Goal: Transaction & Acquisition: Purchase product/service

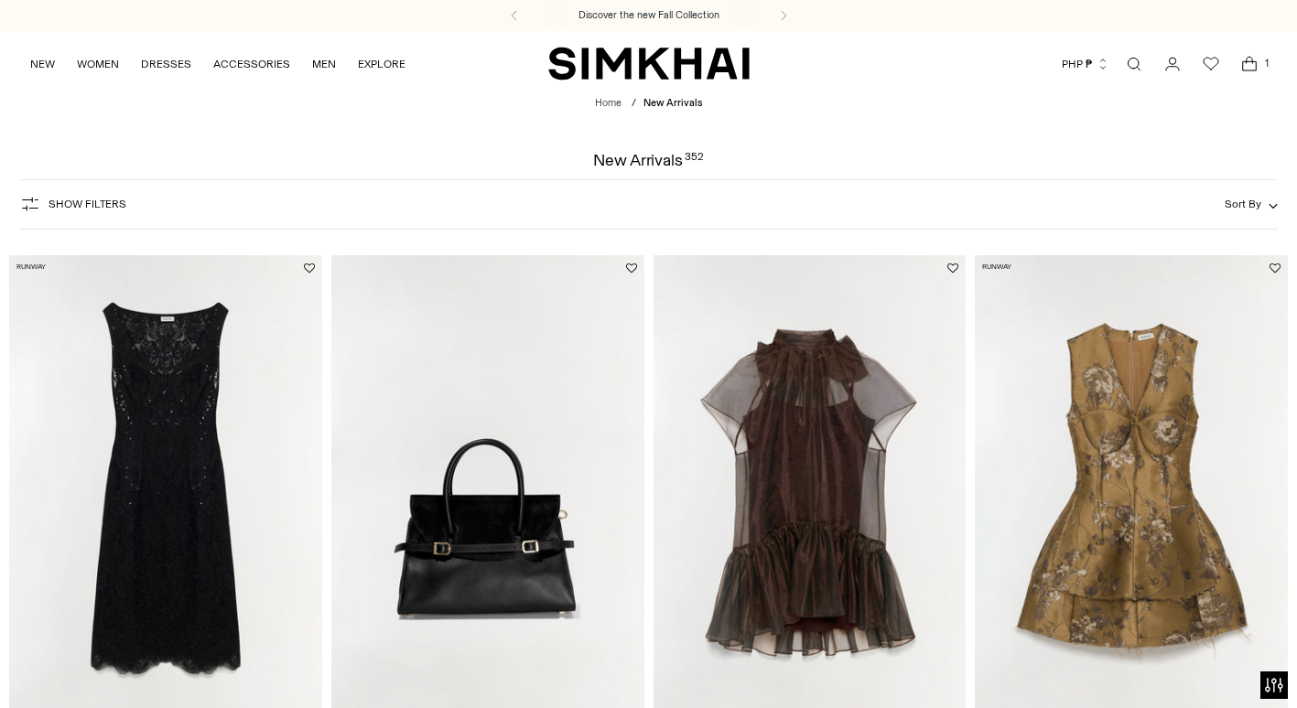
click at [1253, 63] on icon "Open cart modal" at bounding box center [1249, 64] width 26 height 18
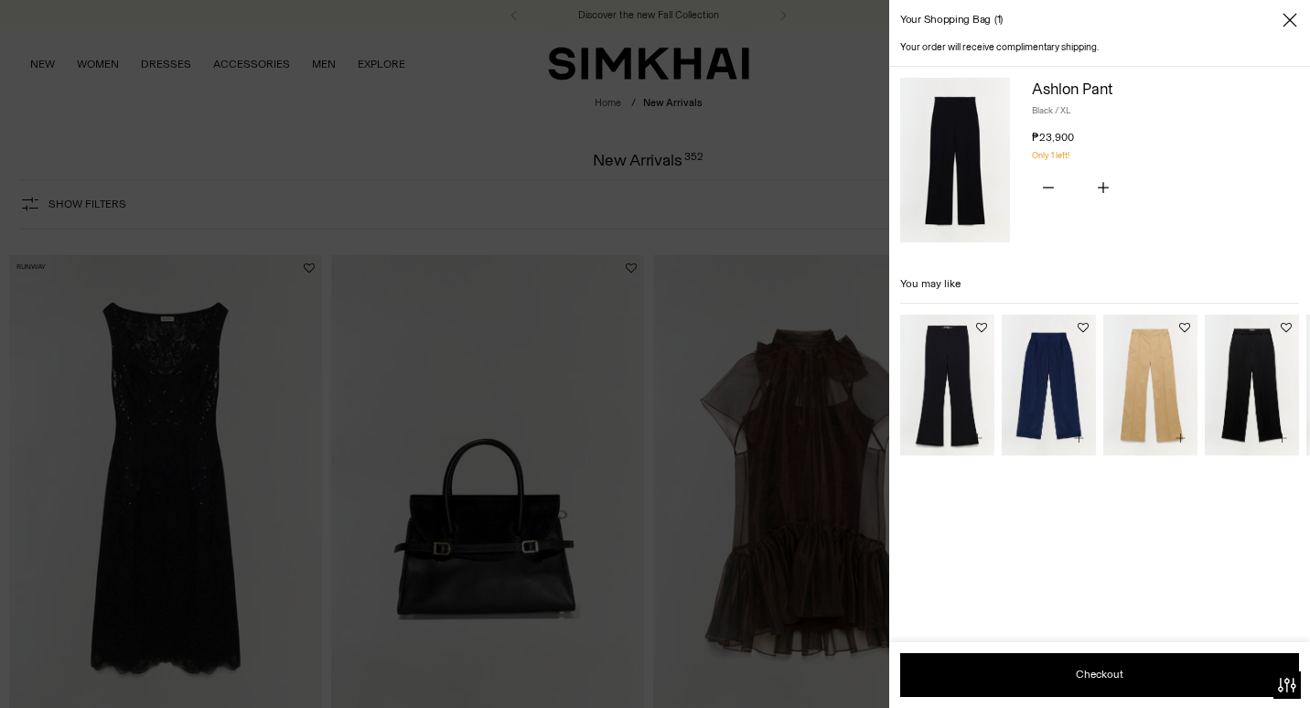
click at [973, 155] on img at bounding box center [955, 160] width 110 height 165
click at [0, 0] on img "Sydnie Pant" at bounding box center [0, 0] width 0 height 0
click at [0, 0] on img "Tavar Pants" at bounding box center [0, 0] width 0 height 0
click at [0, 0] on img "Kenna Trouser" at bounding box center [0, 0] width 0 height 0
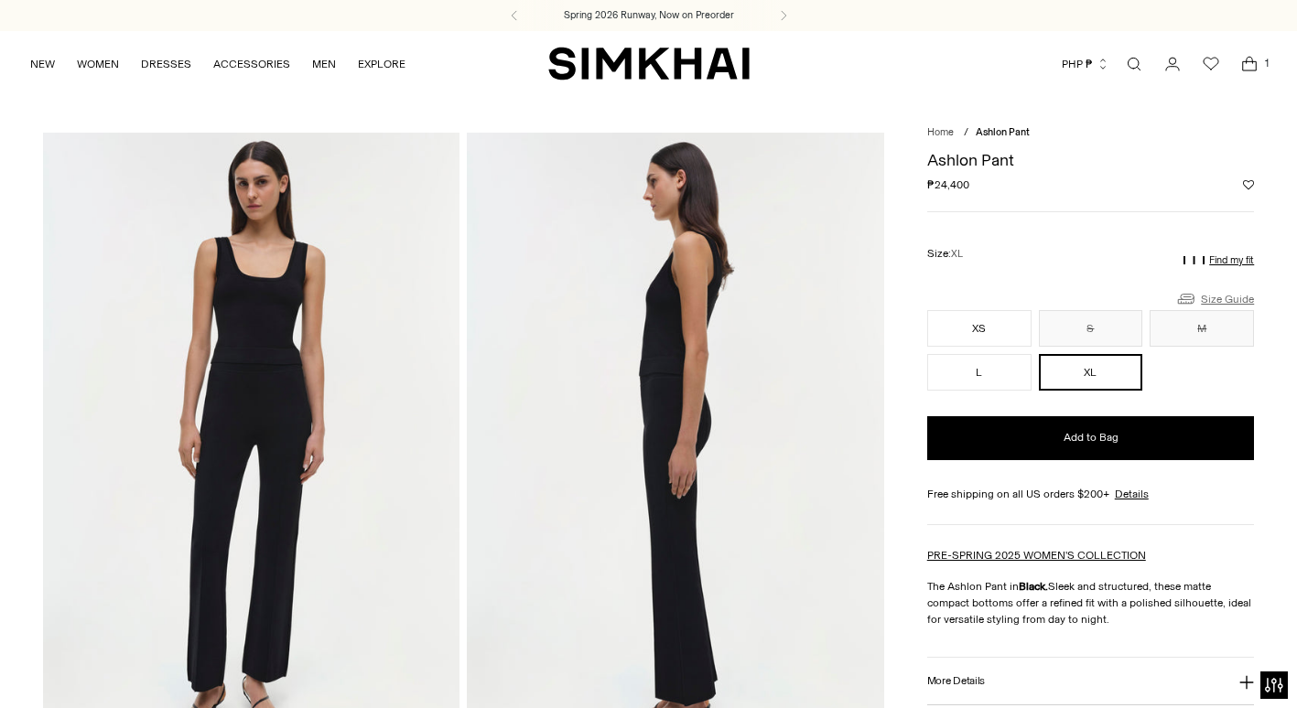
click at [1234, 296] on link "Size Guide" at bounding box center [1214, 298] width 79 height 23
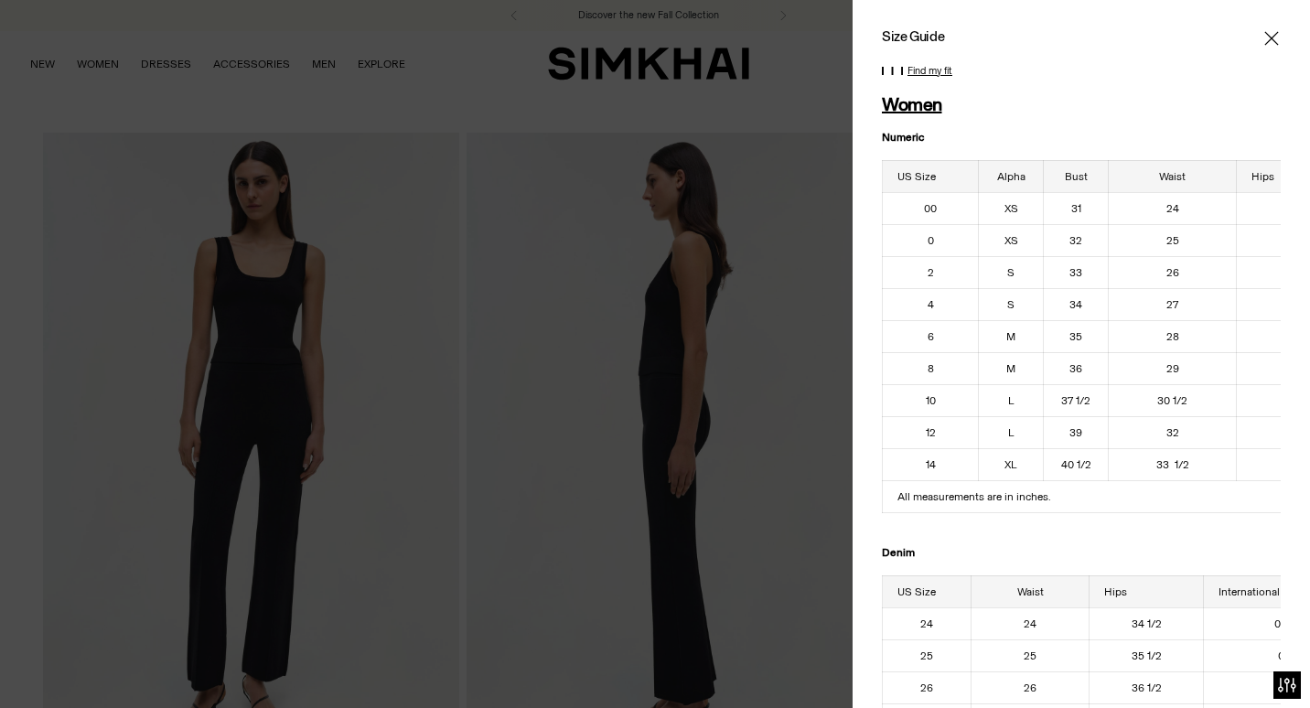
click at [1265, 35] on icon "Close" at bounding box center [1272, 38] width 14 height 14
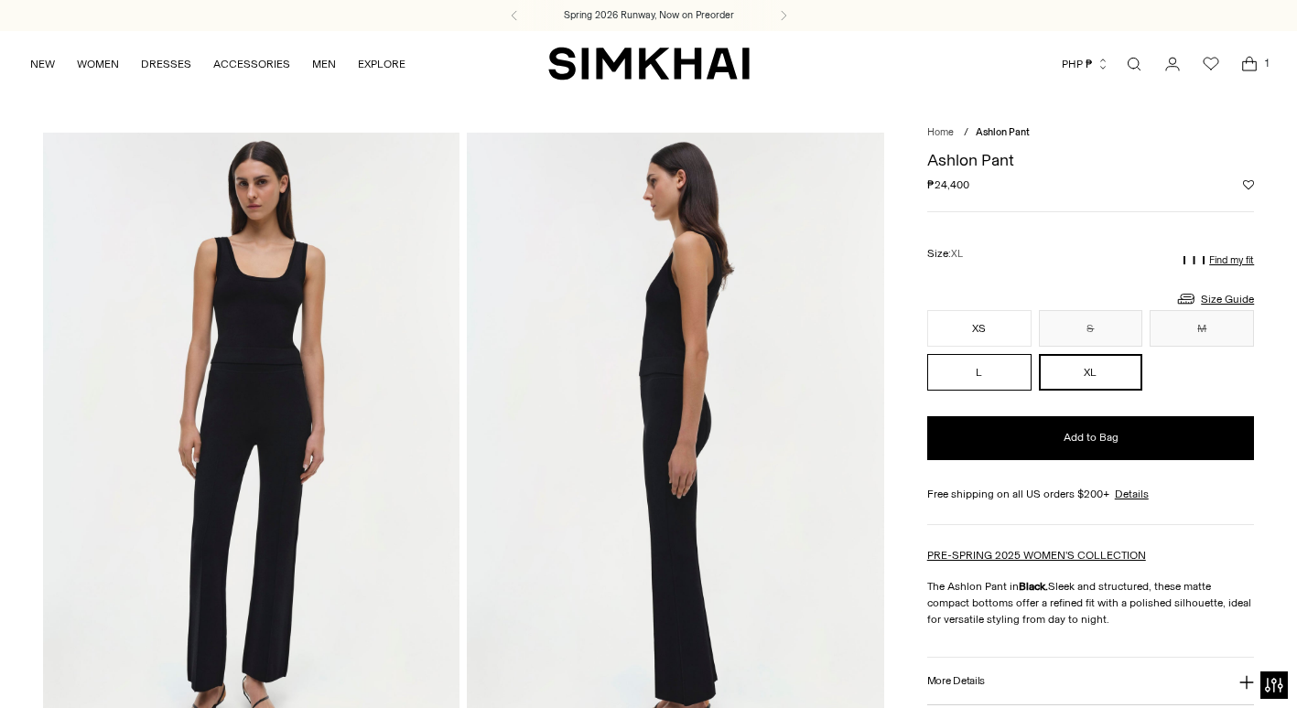
click at [982, 377] on button "L" at bounding box center [979, 372] width 104 height 37
click at [986, 329] on button "XS" at bounding box center [979, 328] width 104 height 37
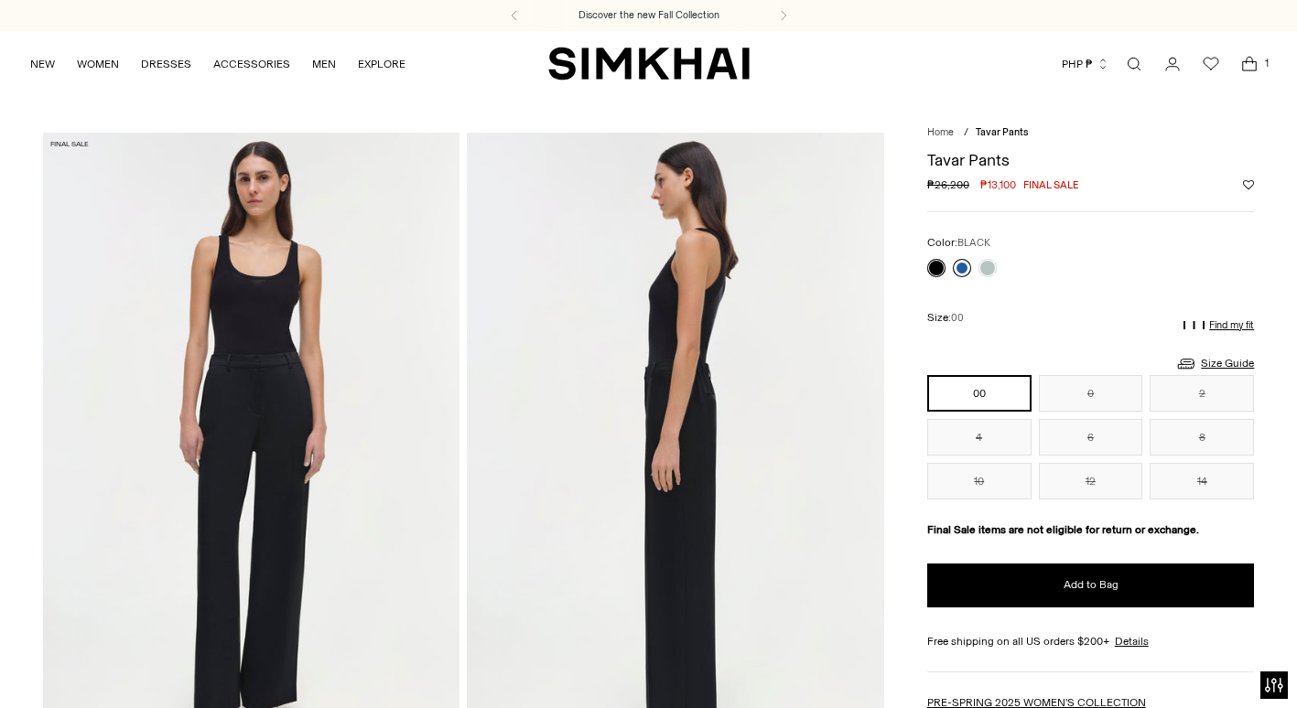
click at [958, 263] on link at bounding box center [962, 268] width 18 height 18
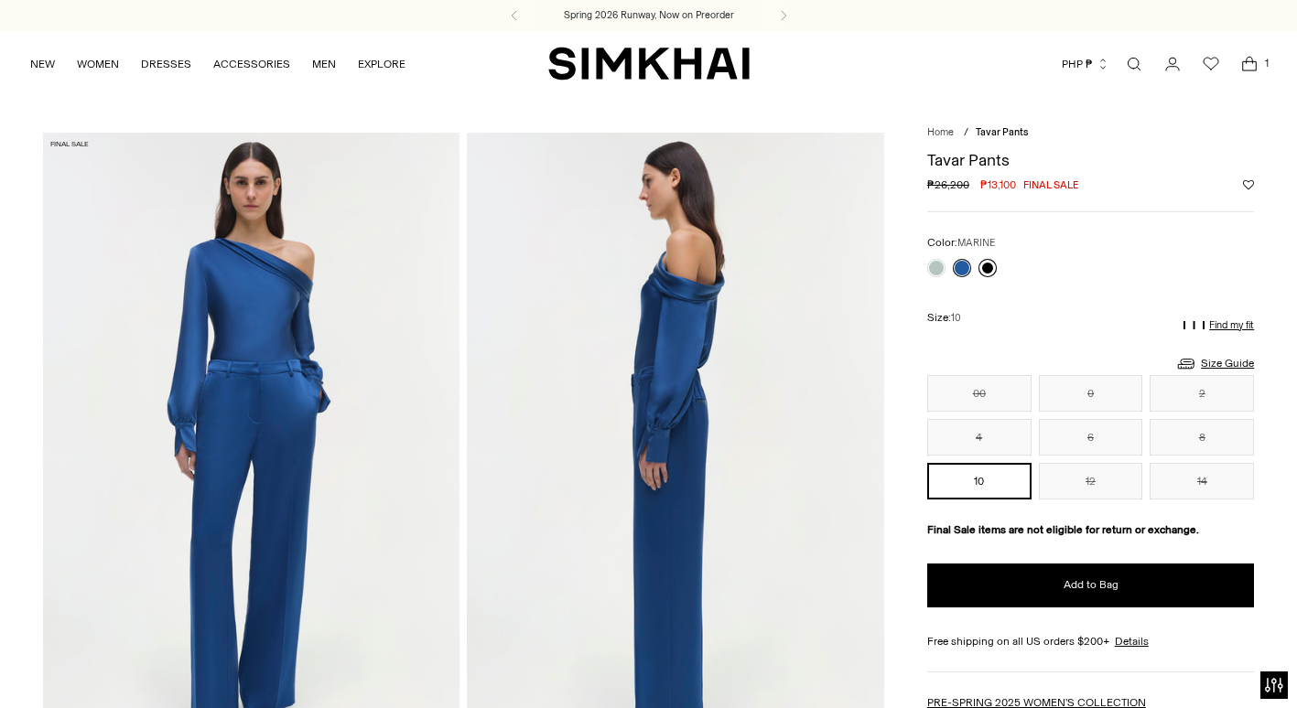
click at [980, 265] on link at bounding box center [987, 268] width 18 height 18
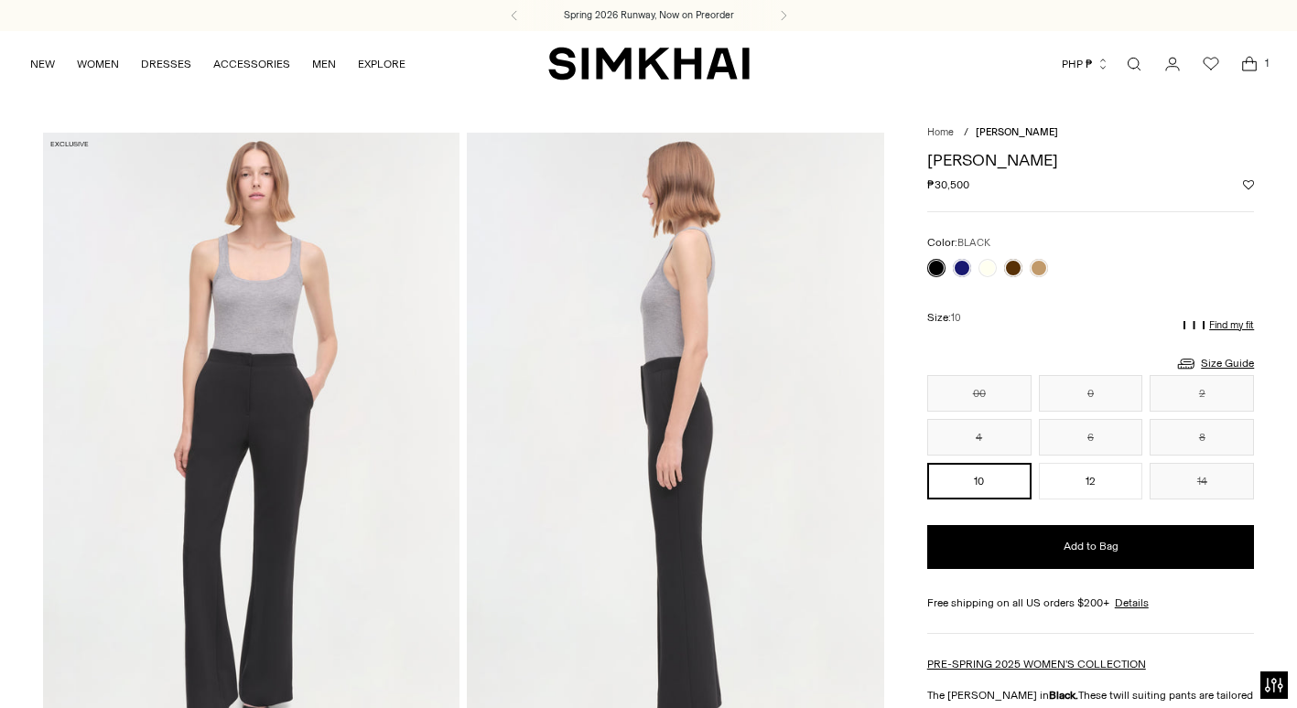
click at [974, 487] on button "10" at bounding box center [979, 481] width 104 height 37
click at [987, 483] on button "10" at bounding box center [979, 481] width 104 height 37
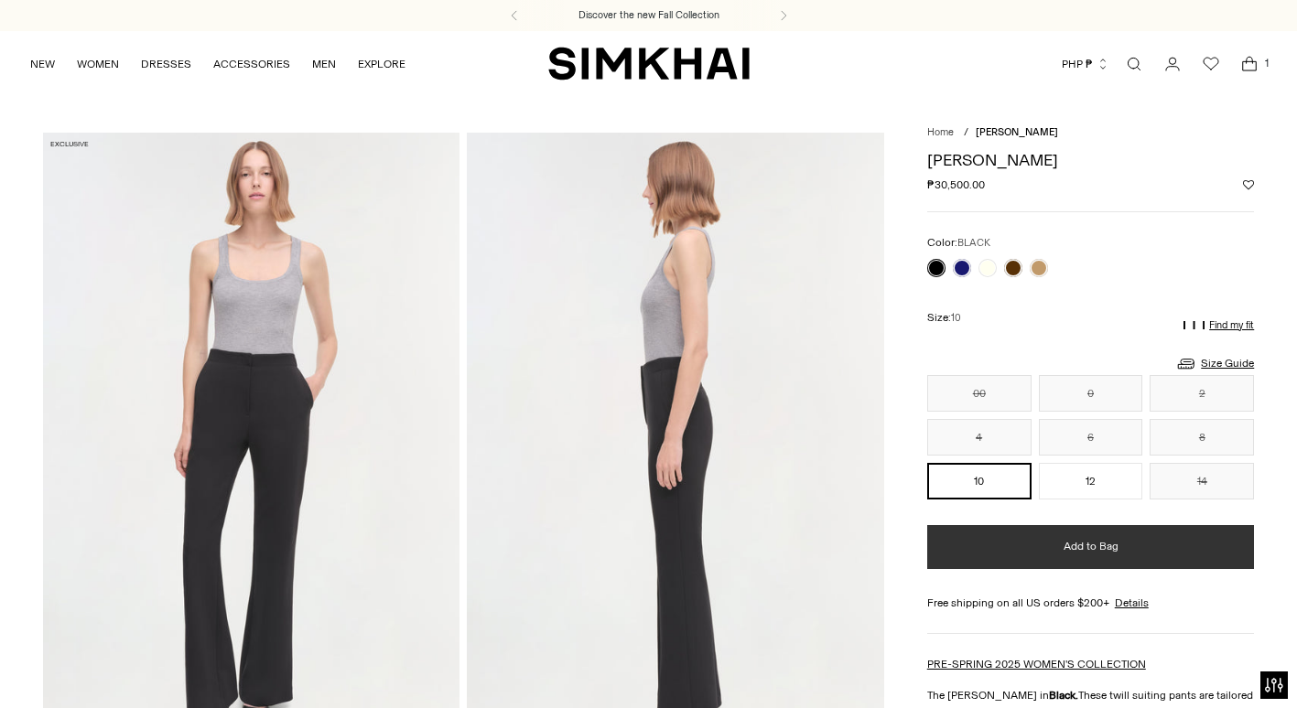
click at [1077, 547] on span "Add to Bag" at bounding box center [1090, 547] width 55 height 16
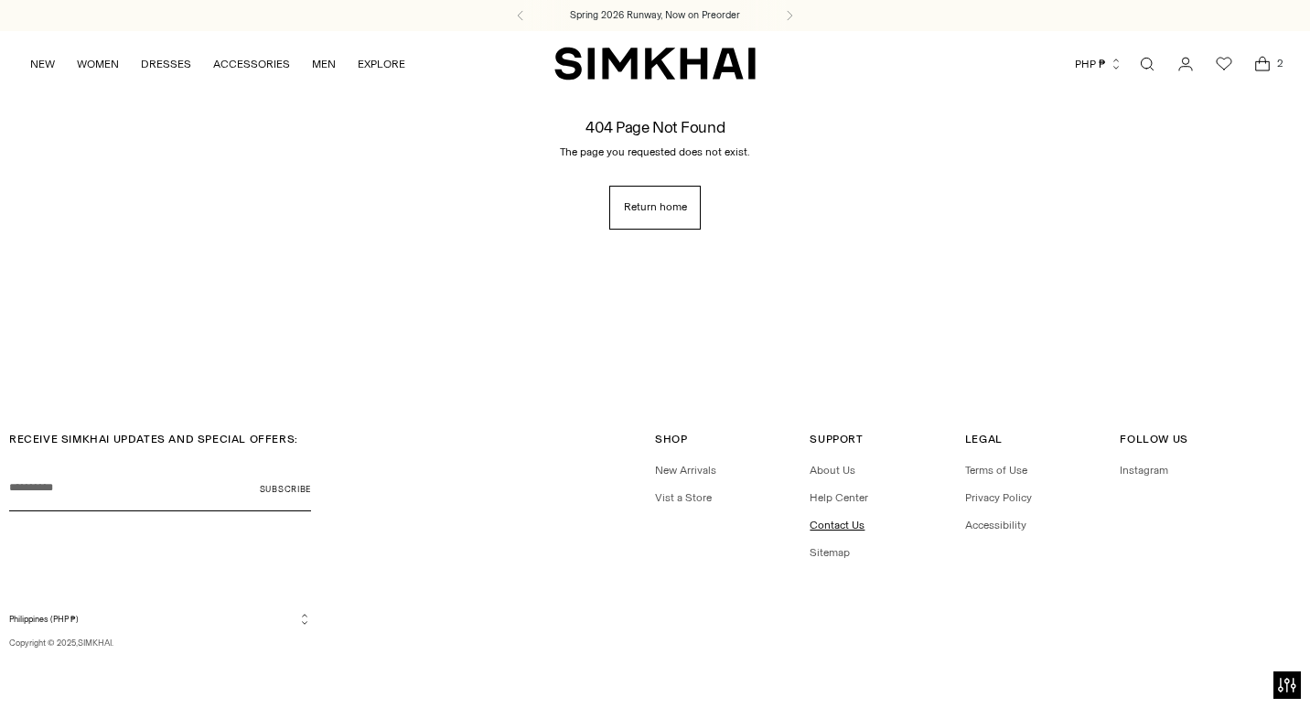
click at [817, 526] on link "Contact Us" at bounding box center [837, 525] width 55 height 13
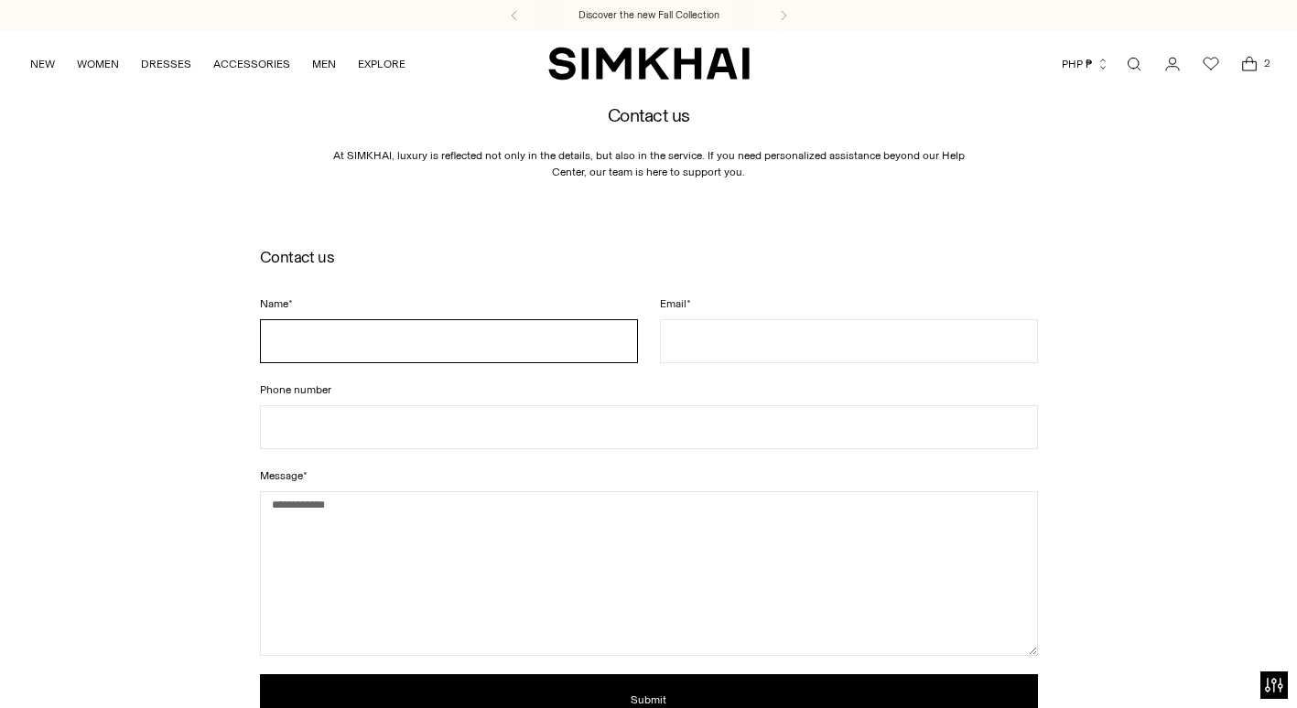
click at [362, 329] on input "Name *" at bounding box center [449, 341] width 378 height 44
click at [393, 350] on input "Name *" at bounding box center [449, 341] width 378 height 44
type input "**********"
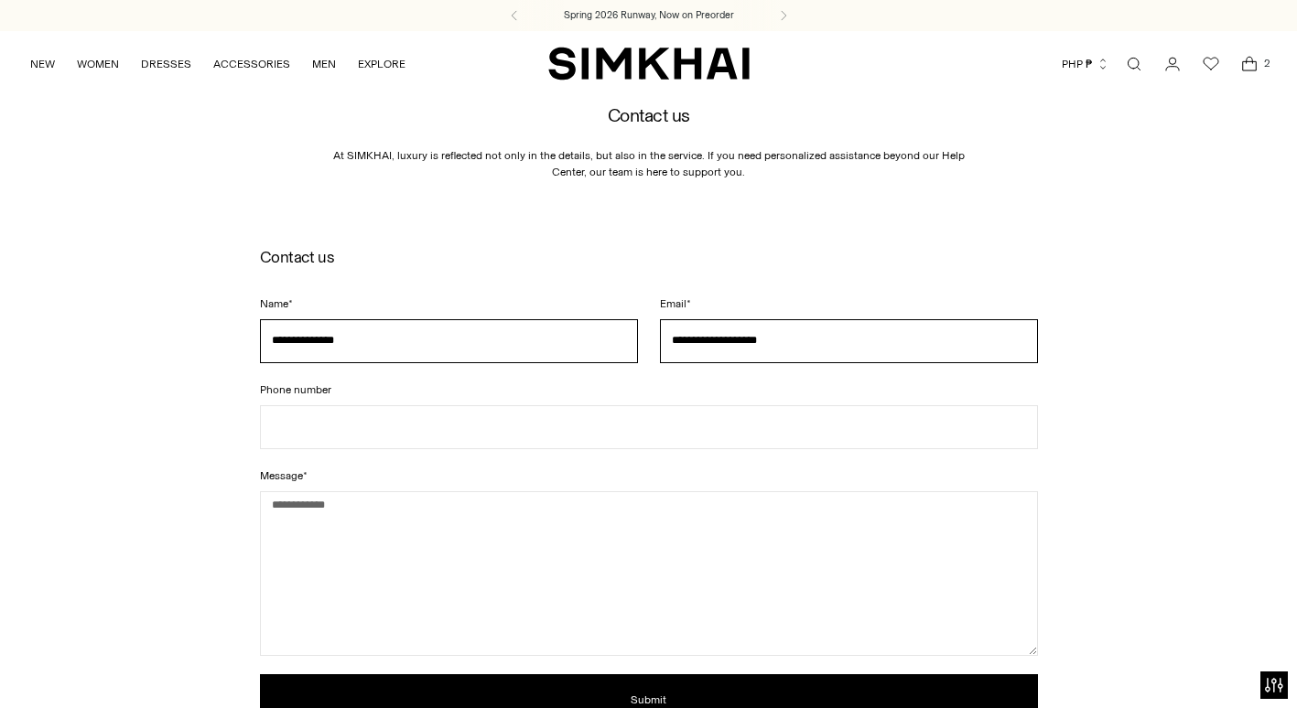
type input "**********"
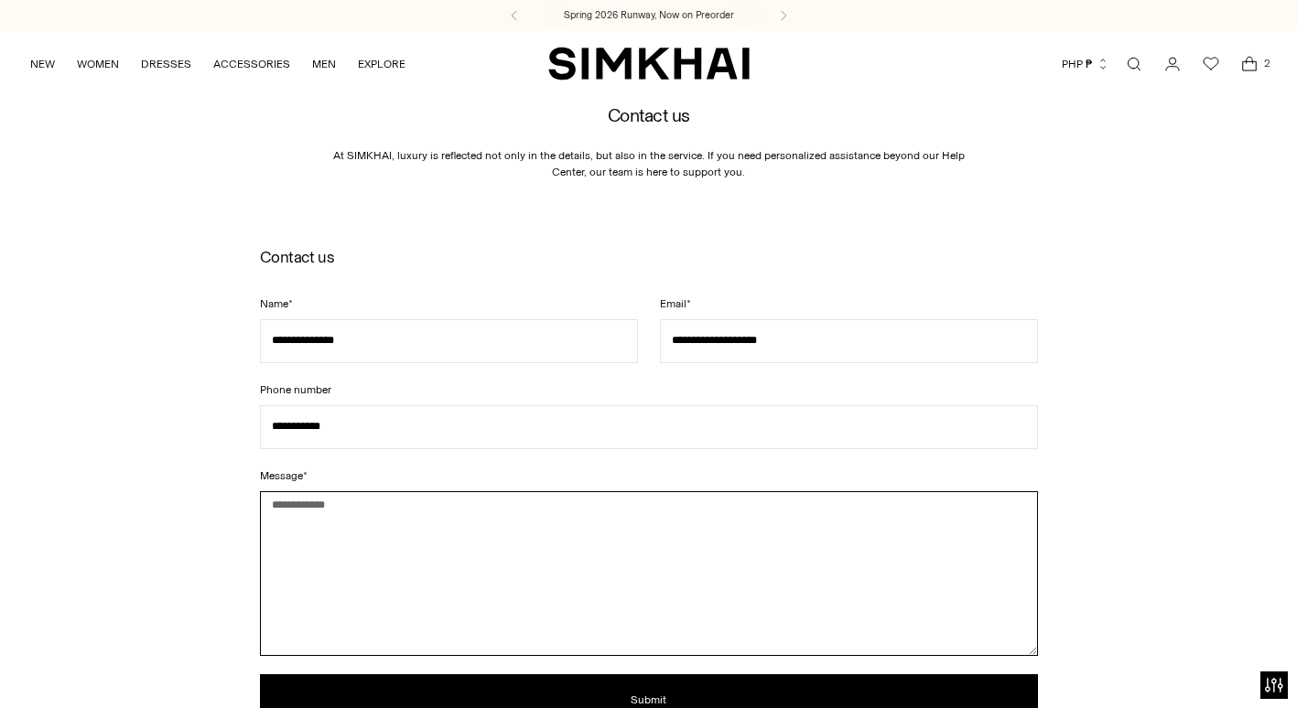
click at [342, 517] on textarea "Message *" at bounding box center [649, 573] width 778 height 165
type textarea "*"
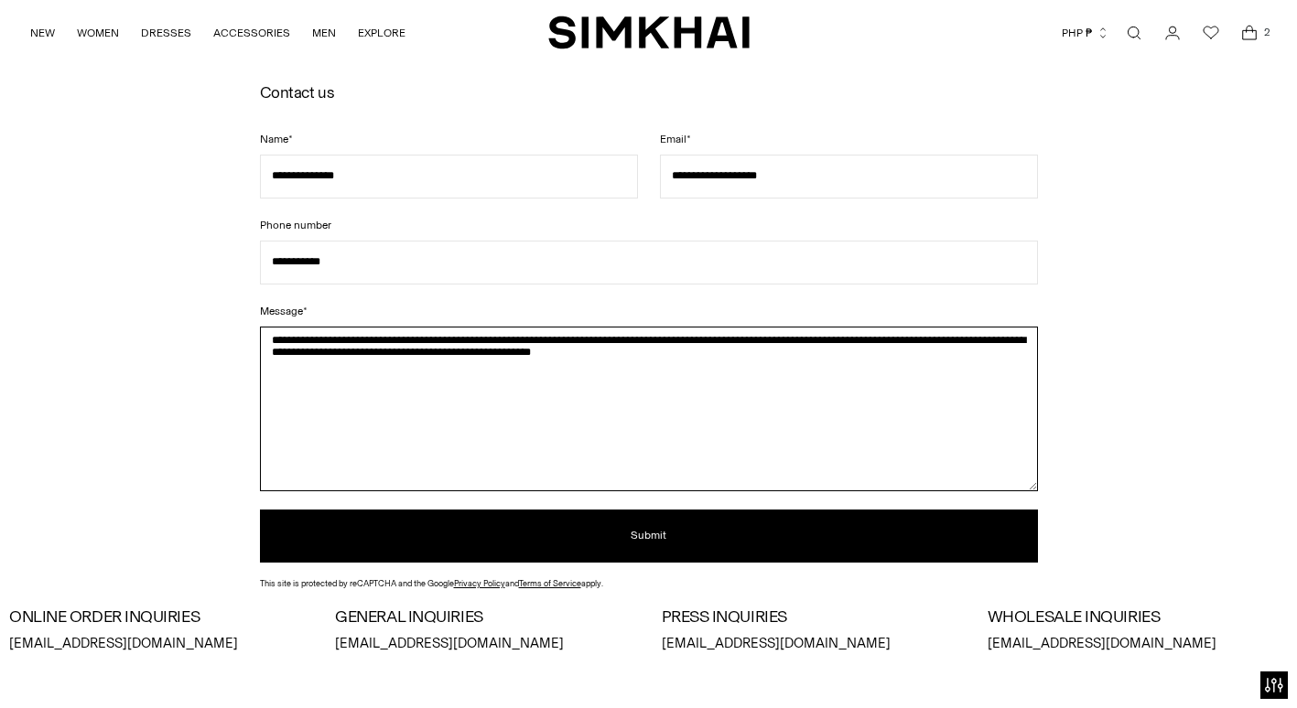
scroll to position [164, 0]
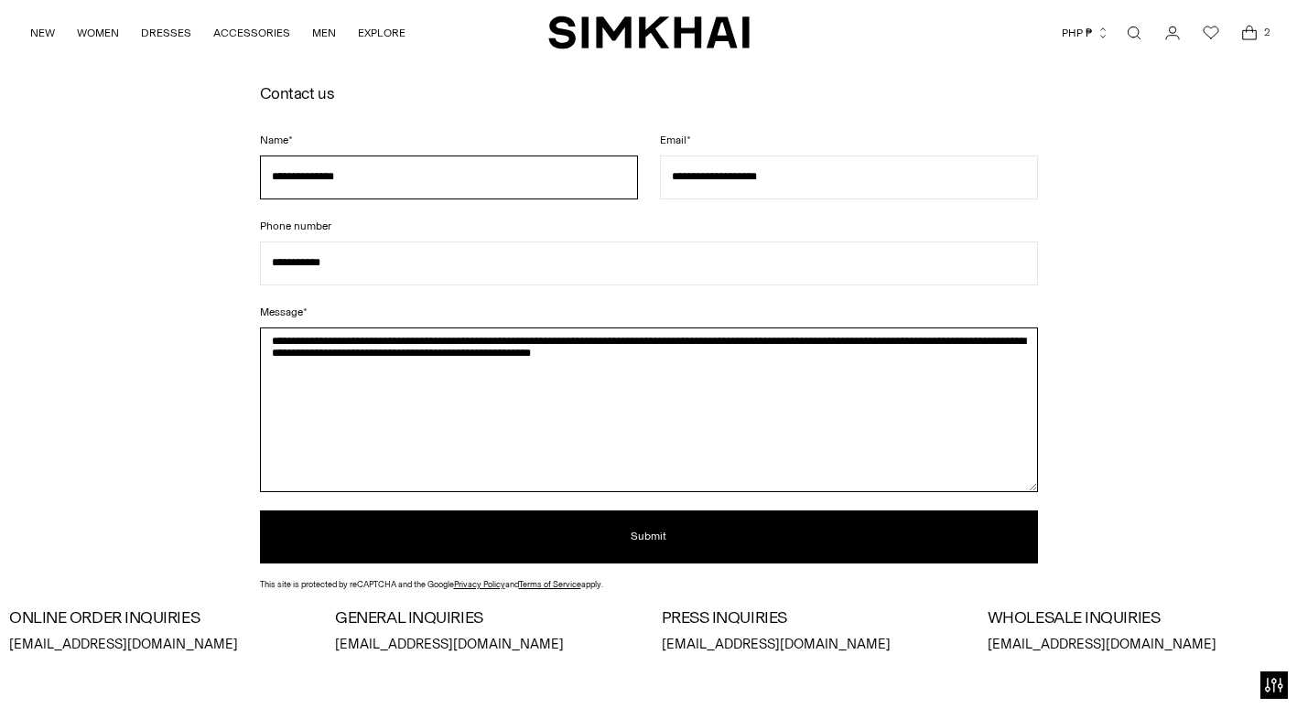
type textarea "**********"
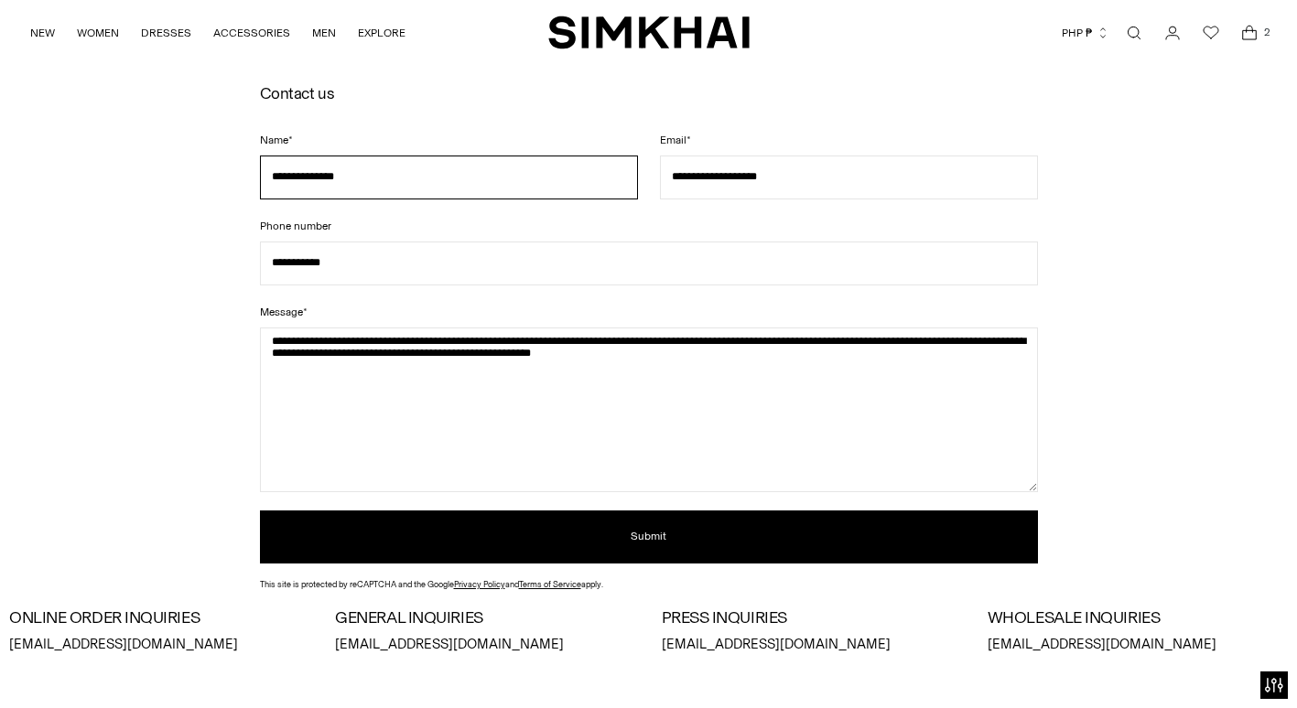
click at [349, 180] on input "**********" at bounding box center [449, 178] width 378 height 44
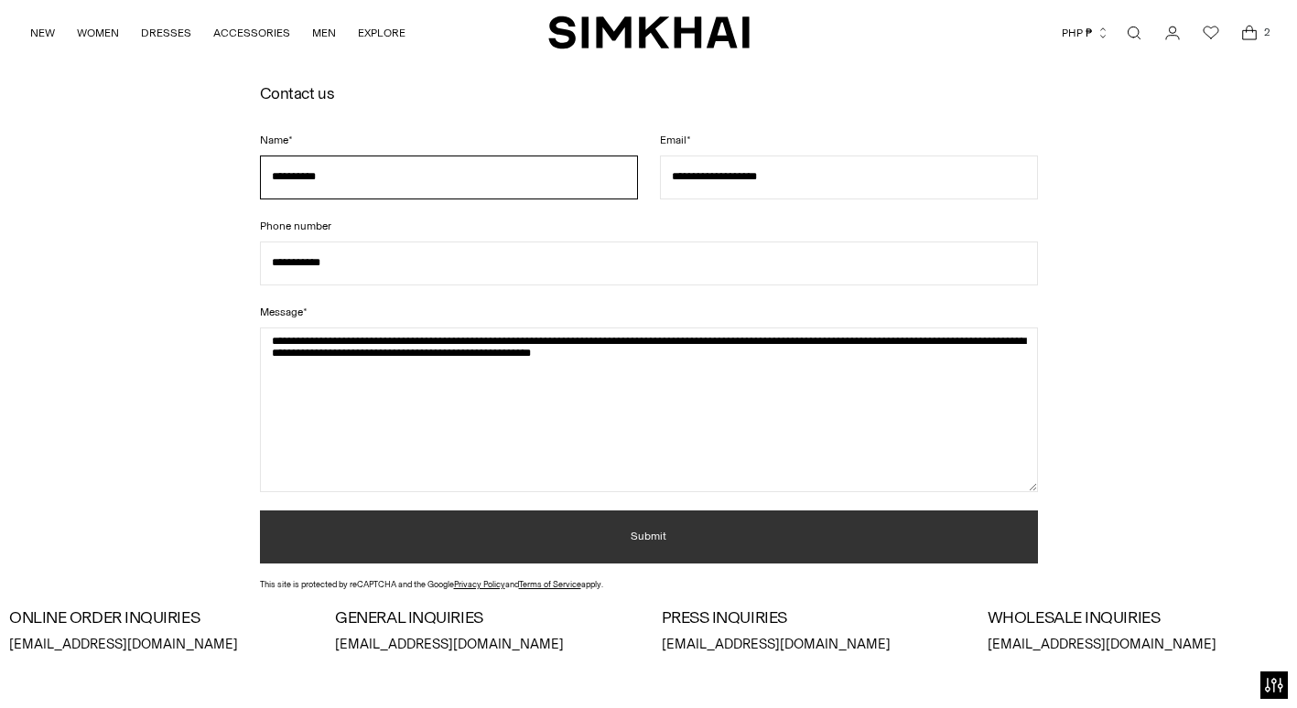
type input "**********"
click at [632, 525] on button "Submit" at bounding box center [649, 537] width 778 height 53
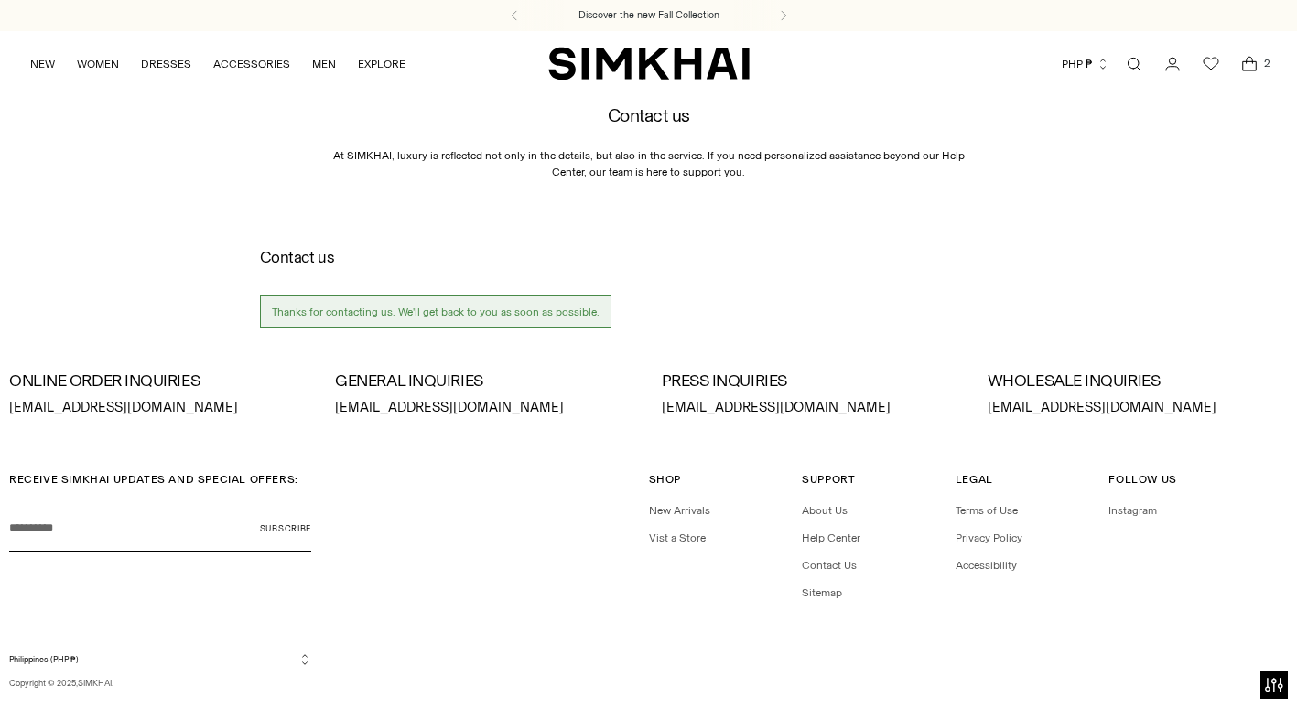
scroll to position [39, 0]
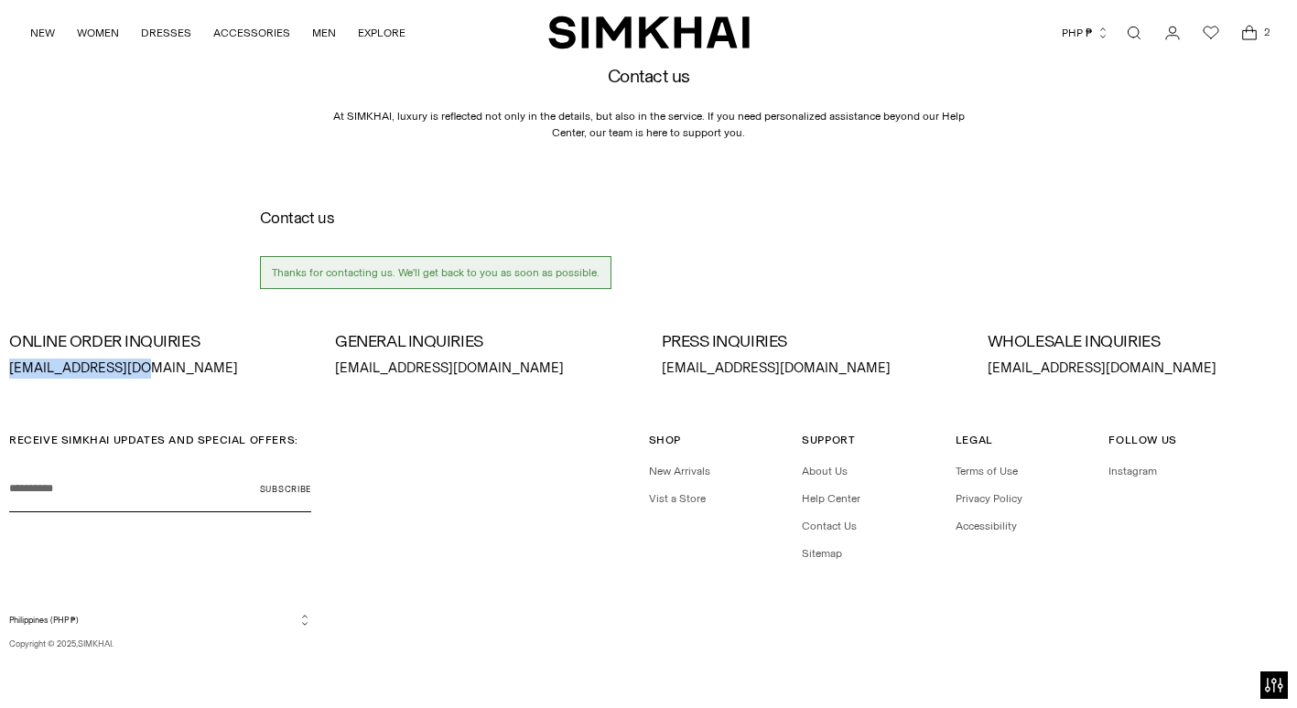
drag, startPoint x: 137, startPoint y: 370, endPoint x: -1, endPoint y: 359, distance: 138.6
click at [0, 359] on html "For screen-reader mode - click the first button of the website Accessibility Sc…" at bounding box center [648, 335] width 1297 height 749
drag, startPoint x: 0, startPoint y: 359, endPoint x: 94, endPoint y: 369, distance: 94.8
copy p "[EMAIL_ADDRESS][DOMAIN_NAME]"
click at [1129, 32] on link "Open search modal" at bounding box center [1133, 33] width 37 height 37
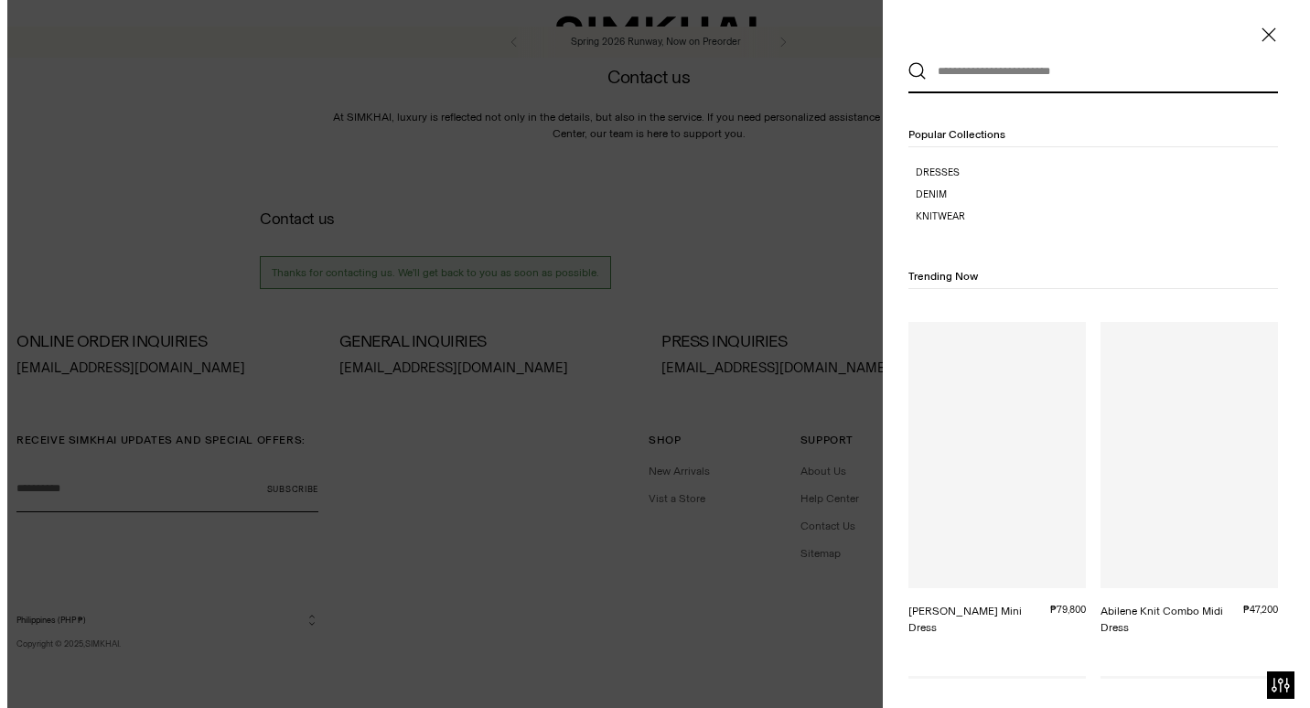
scroll to position [0, 0]
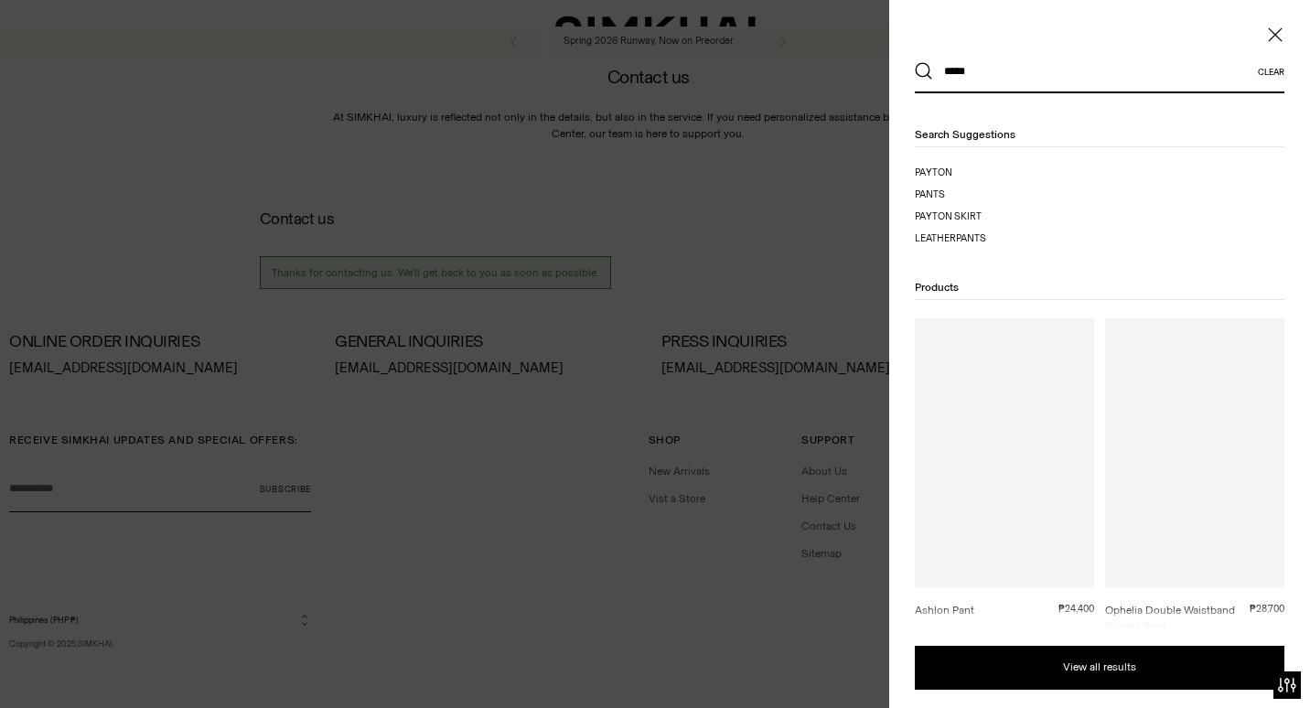
type input "*****"
click at [915, 62] on button "Search" at bounding box center [924, 71] width 18 height 18
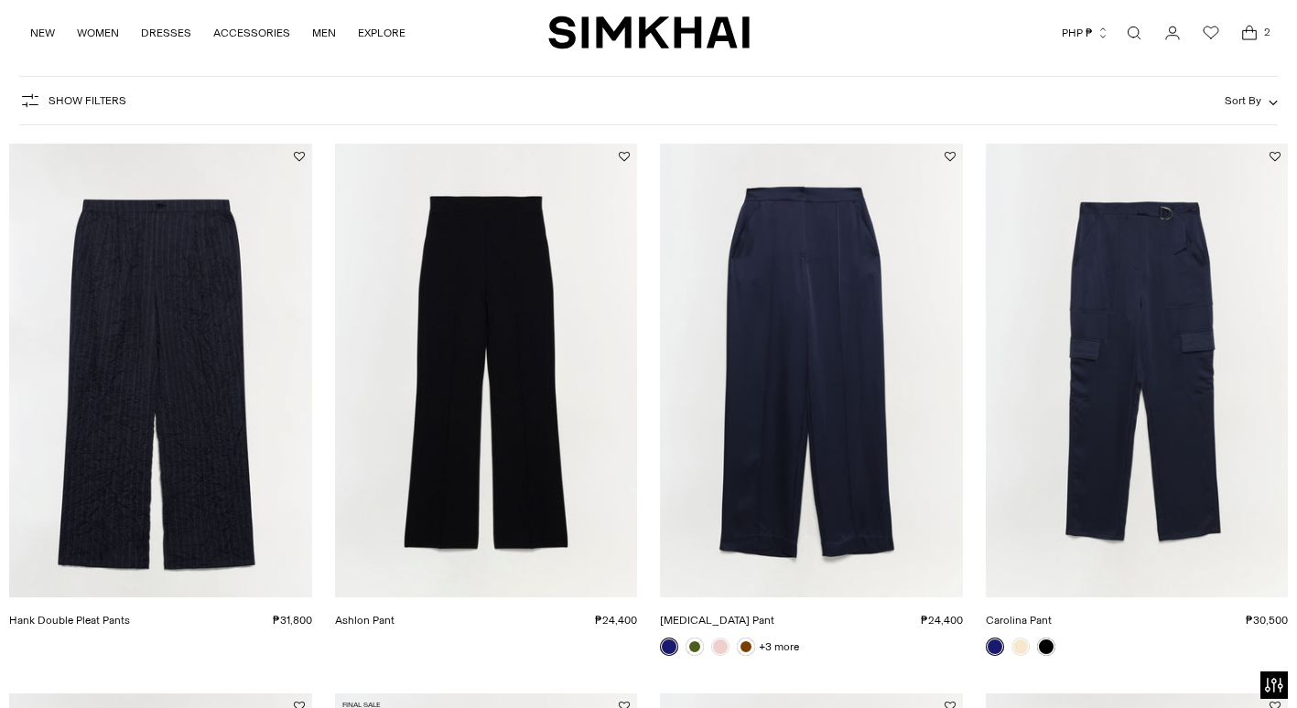
scroll to position [241, 0]
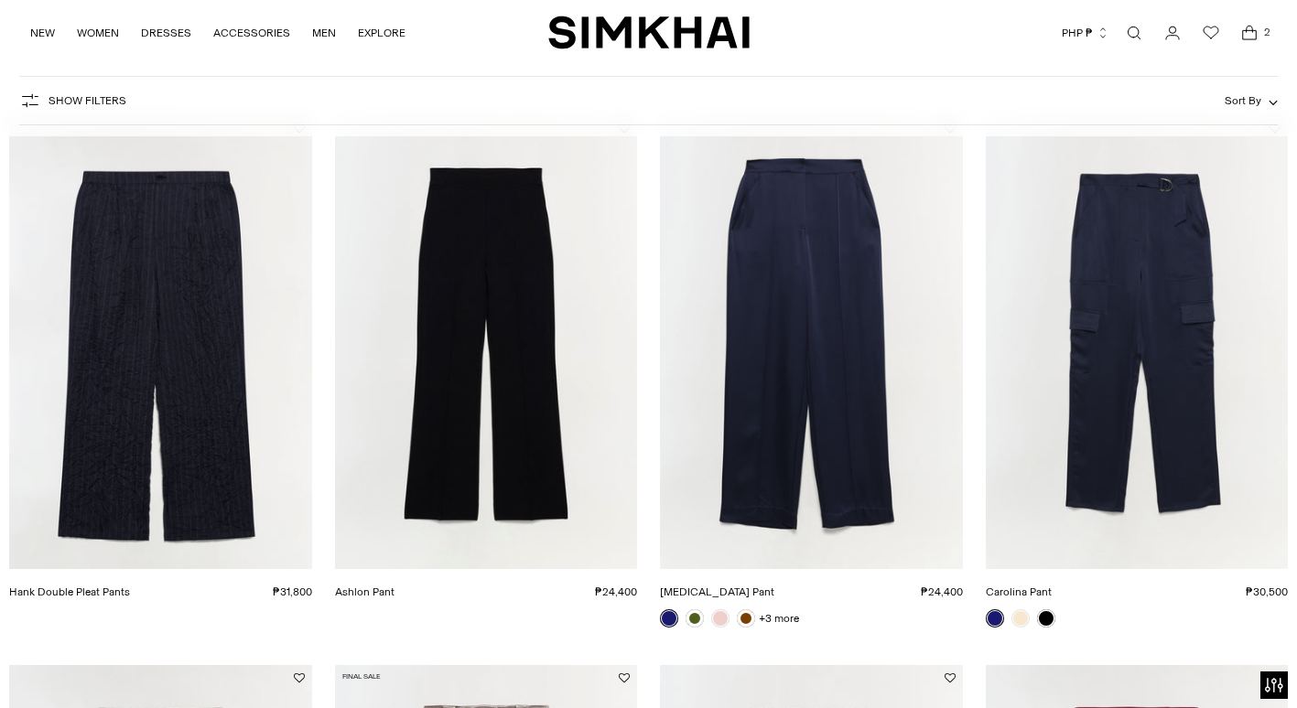
click at [394, 586] on link "Ashlon Pant" at bounding box center [364, 592] width 59 height 13
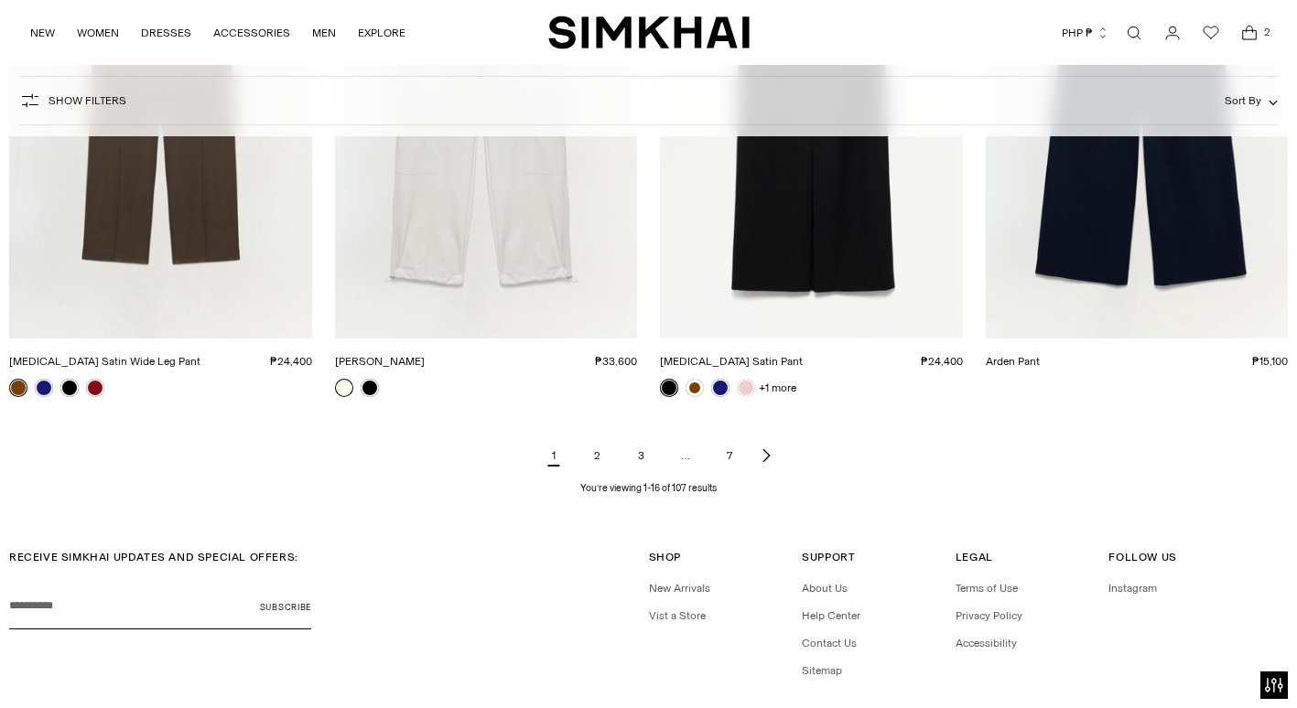
scroll to position [2136, 0]
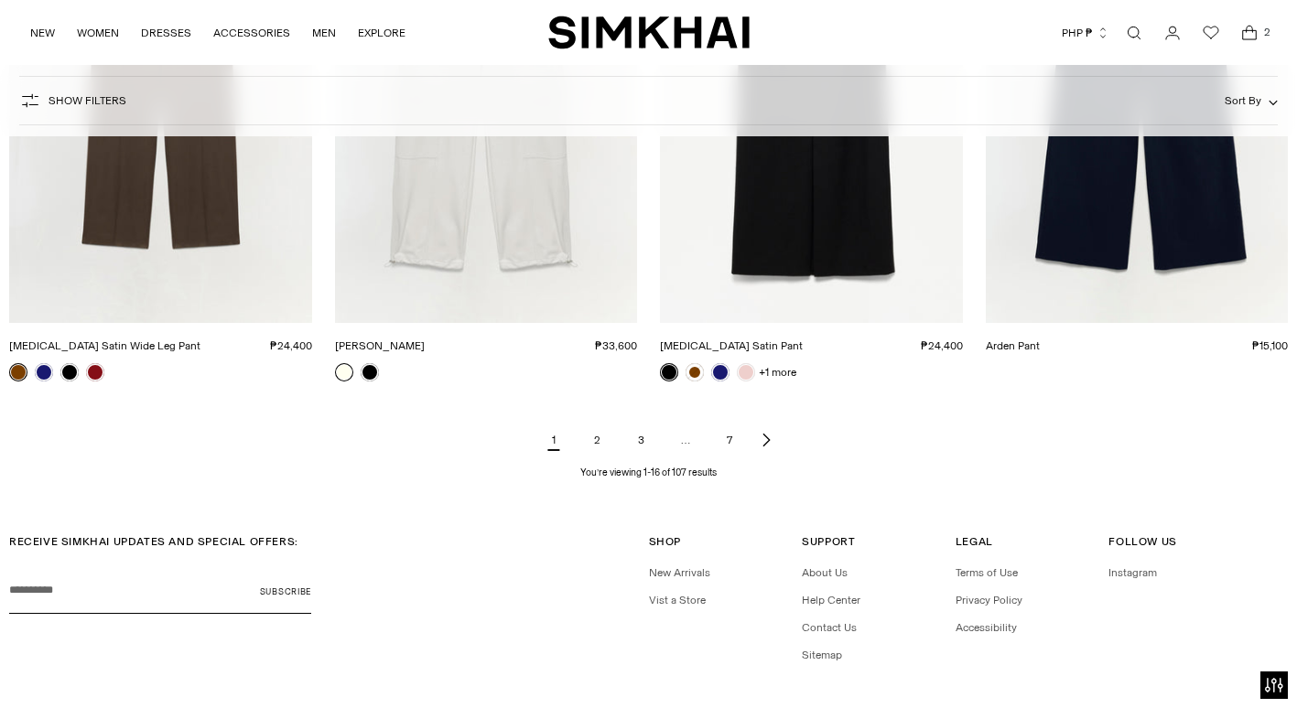
click at [594, 441] on link "2" at bounding box center [597, 440] width 37 height 37
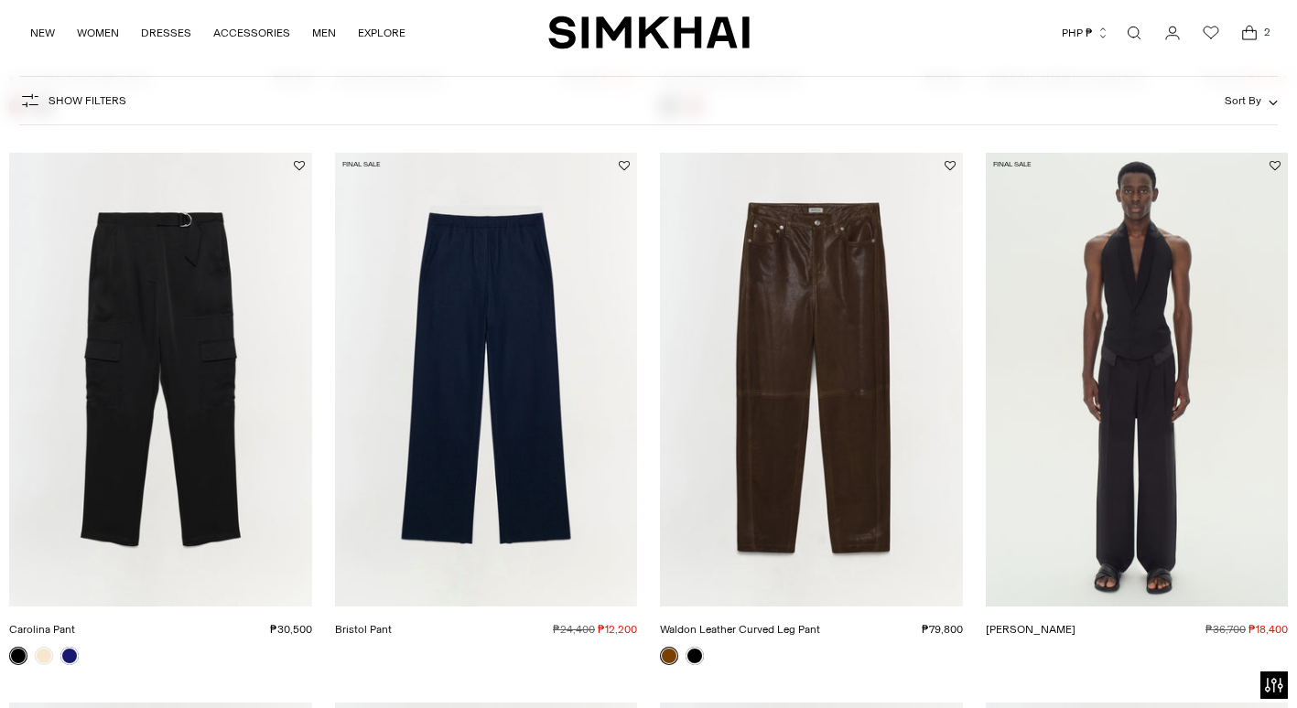
scroll to position [751, 0]
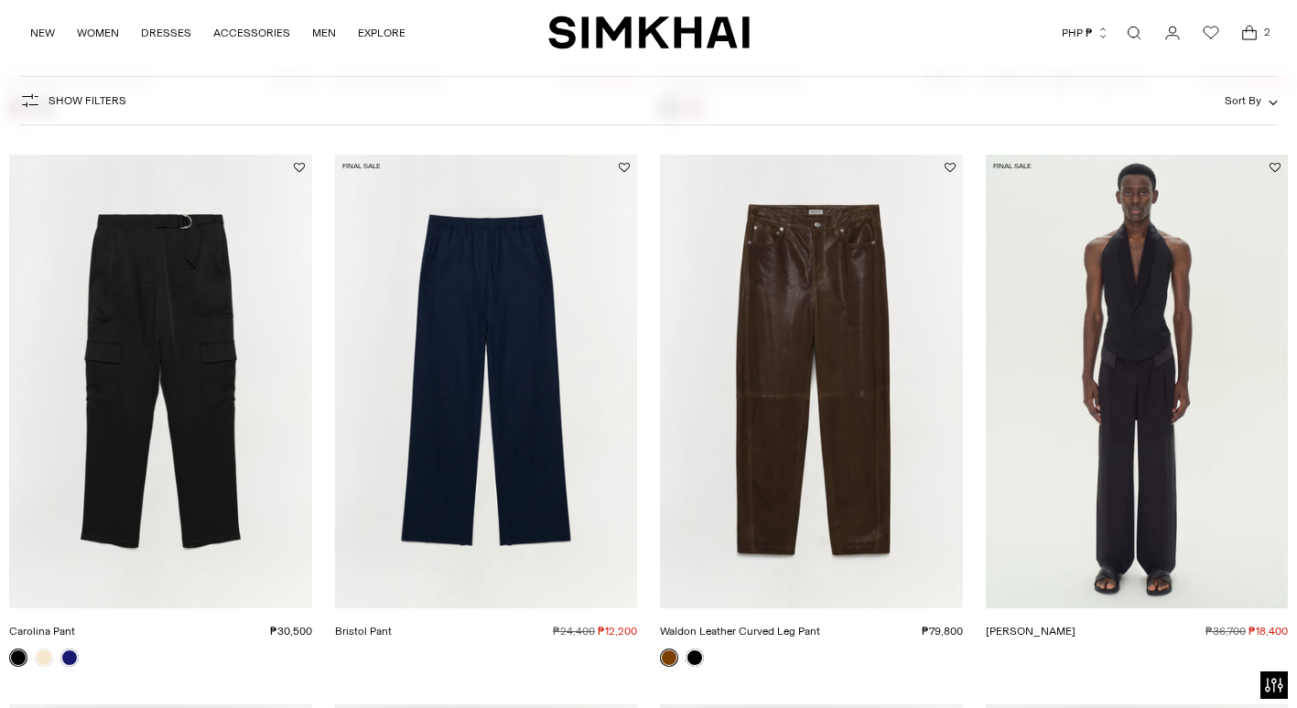
click at [392, 625] on link "Bristol Pant" at bounding box center [363, 631] width 57 height 13
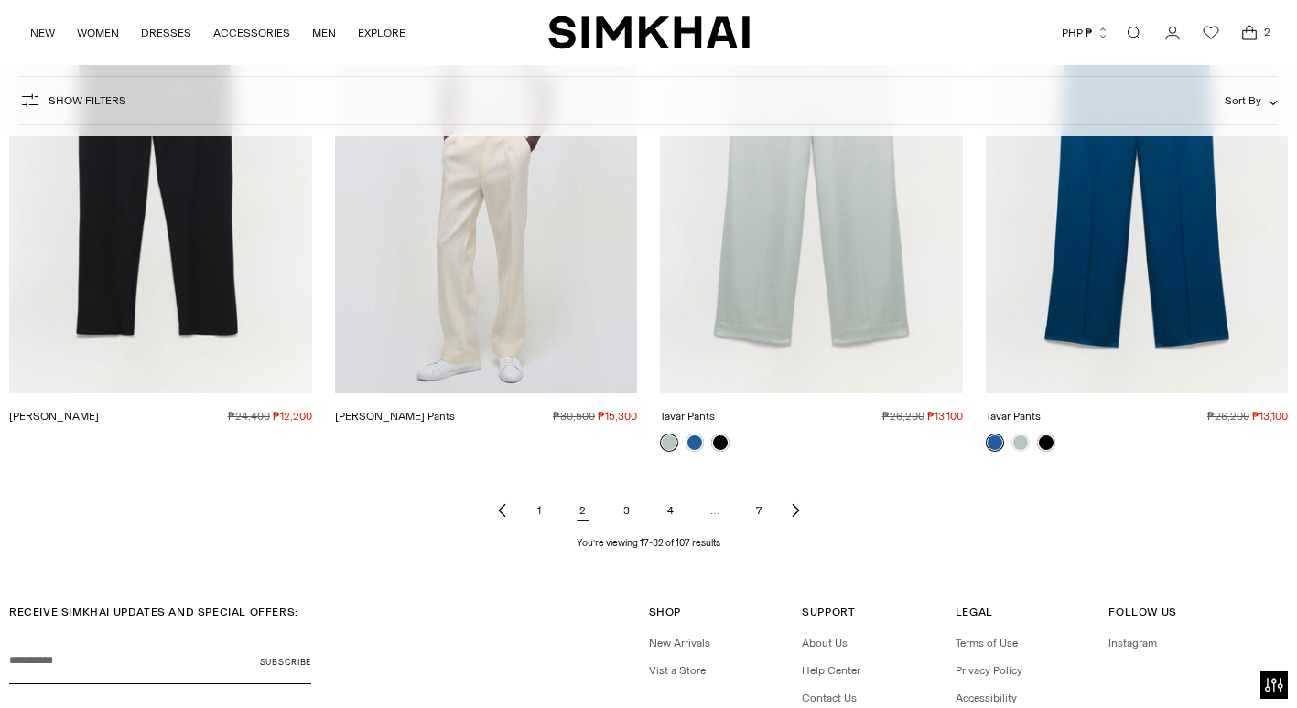
scroll to position [2084, 0]
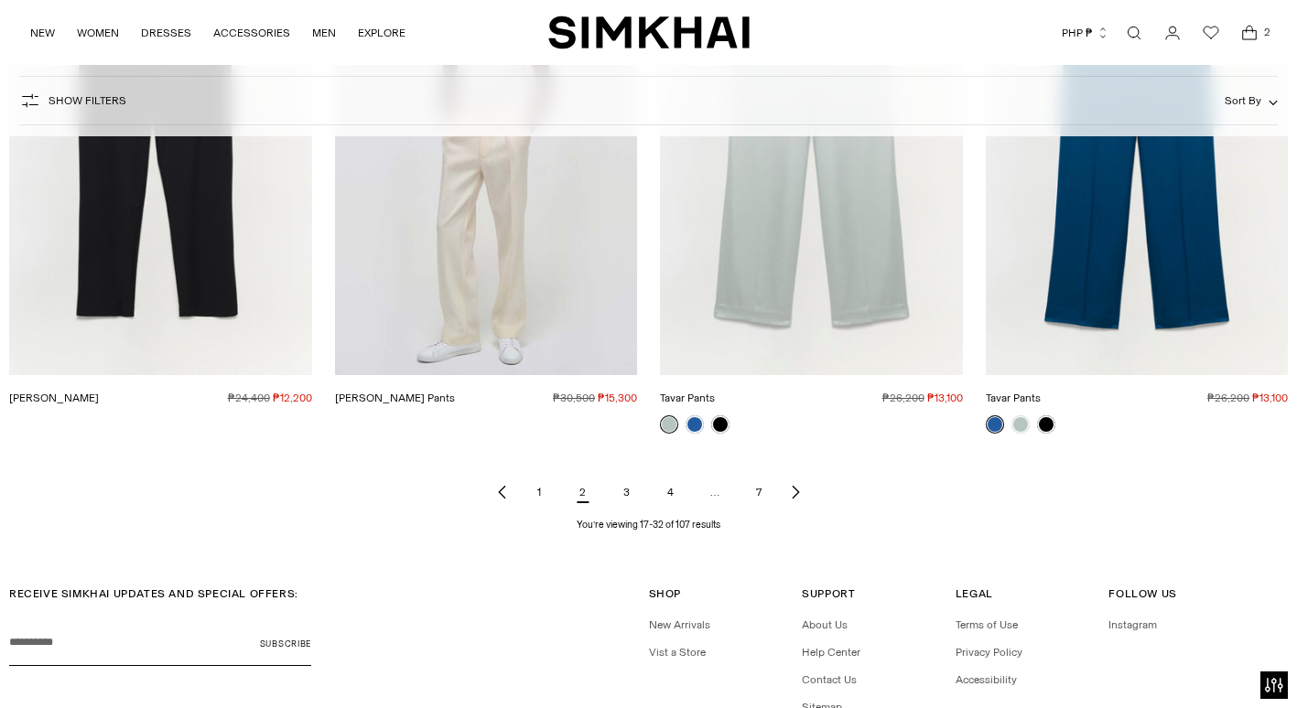
click at [626, 490] on link "3" at bounding box center [627, 492] width 37 height 37
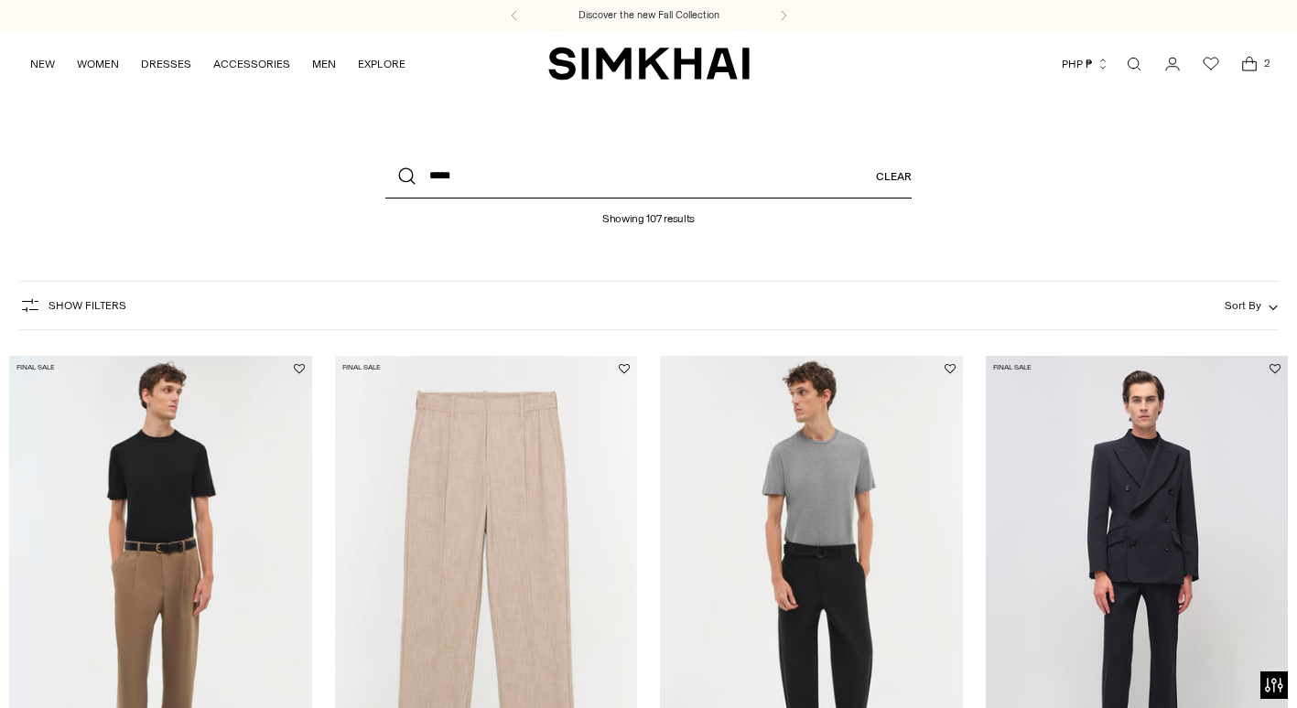
click at [661, 183] on input "*****" at bounding box center [648, 177] width 526 height 44
type input "**********"
click at [385, 155] on button "Search" at bounding box center [407, 177] width 44 height 44
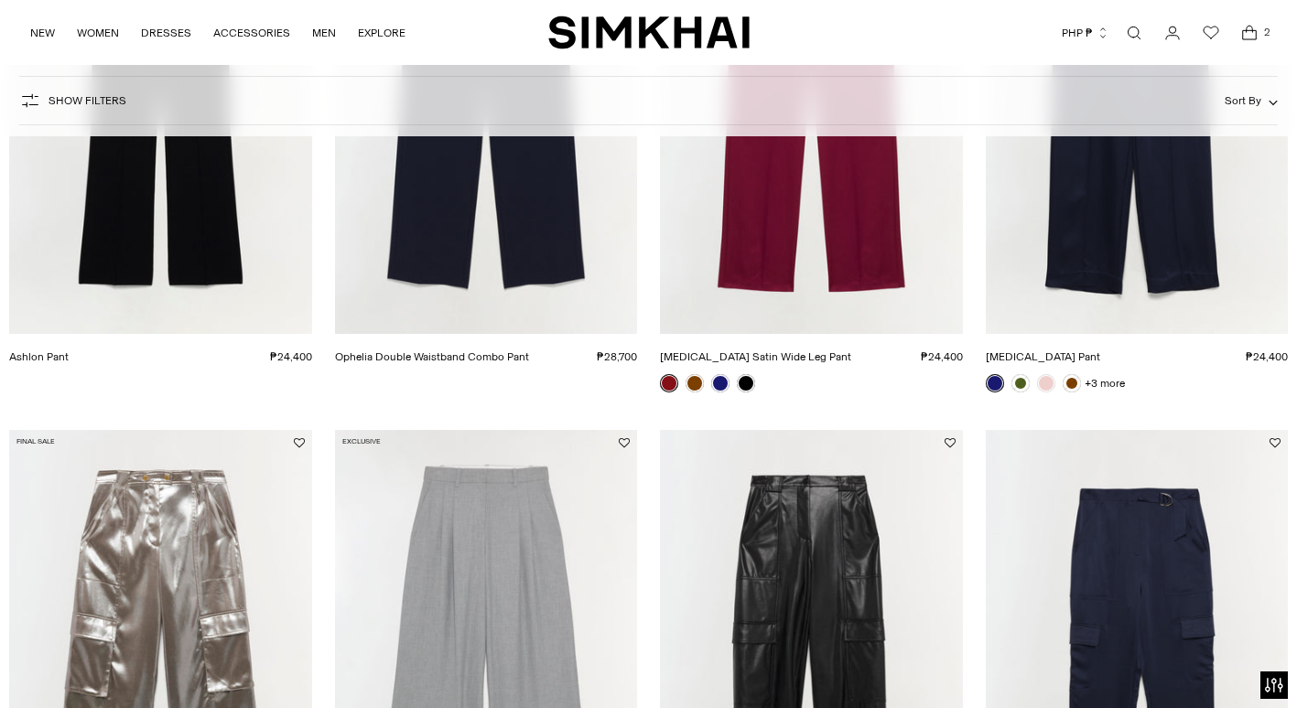
scroll to position [478, 0]
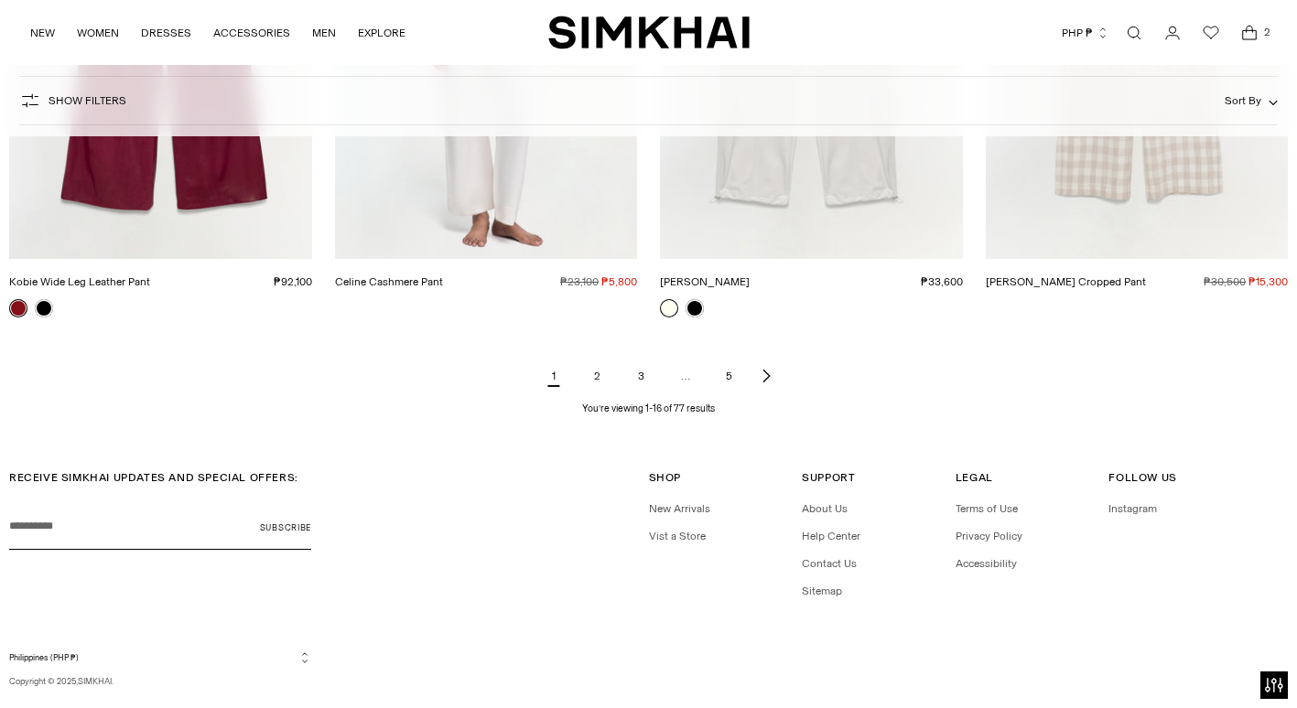
scroll to position [2239, 0]
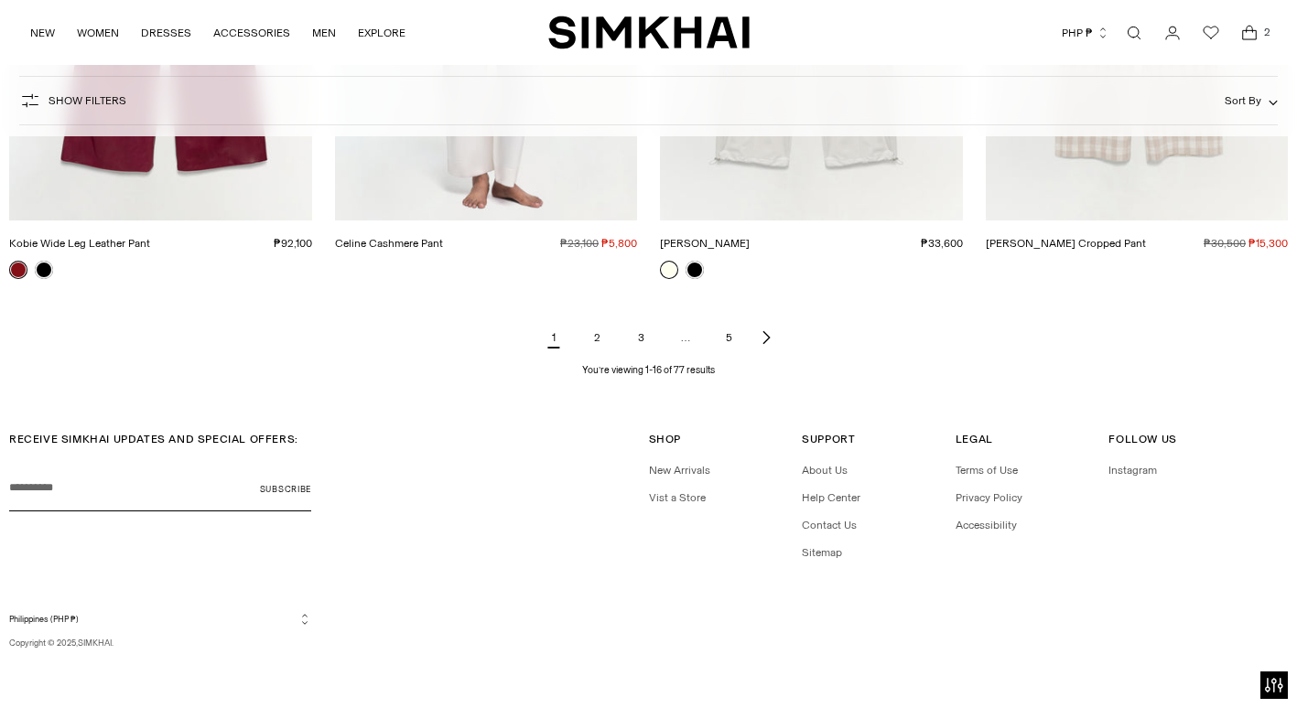
click at [729, 337] on link "5" at bounding box center [729, 337] width 37 height 37
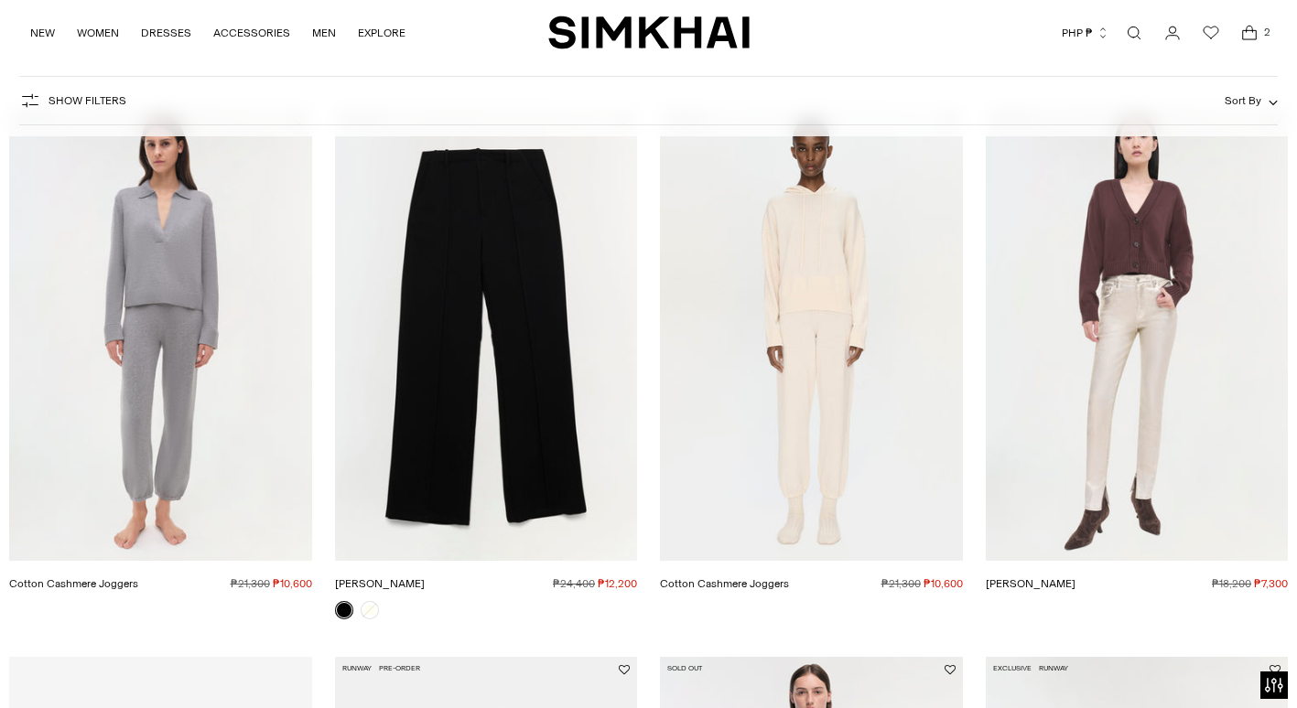
scroll to position [183, 0]
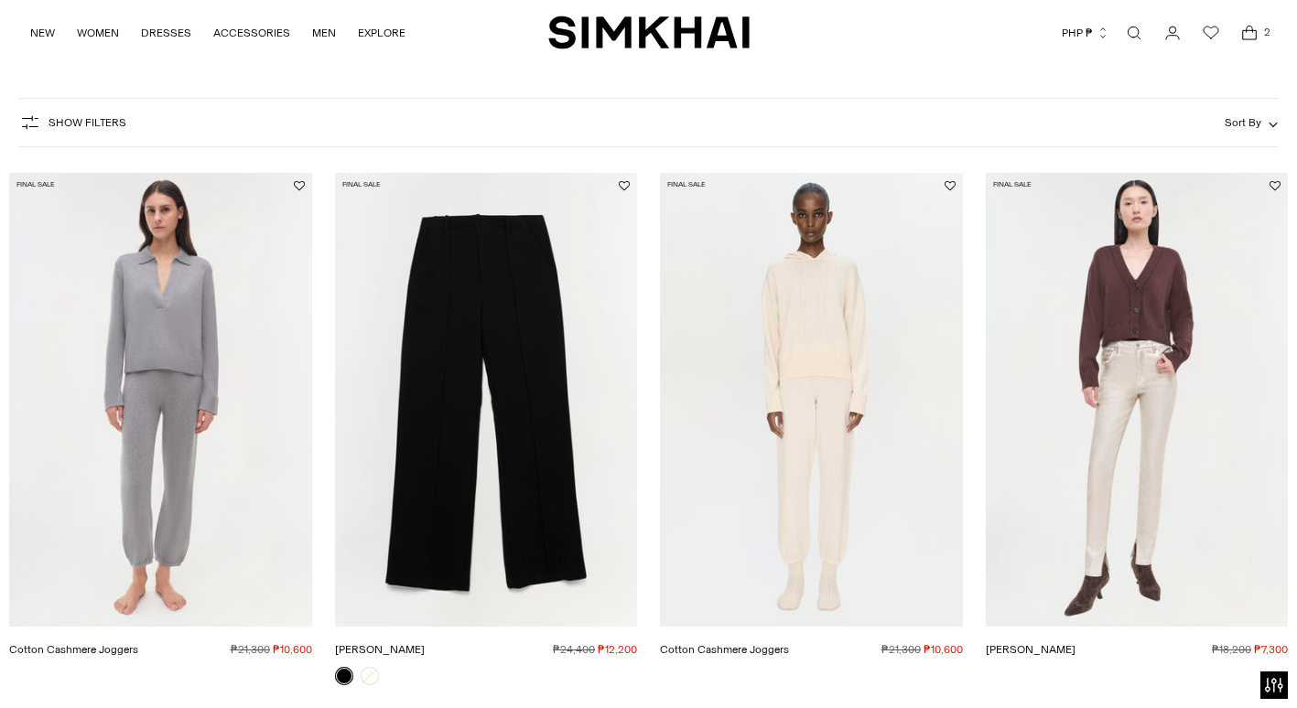
click at [425, 643] on link "[PERSON_NAME]" at bounding box center [380, 649] width 90 height 13
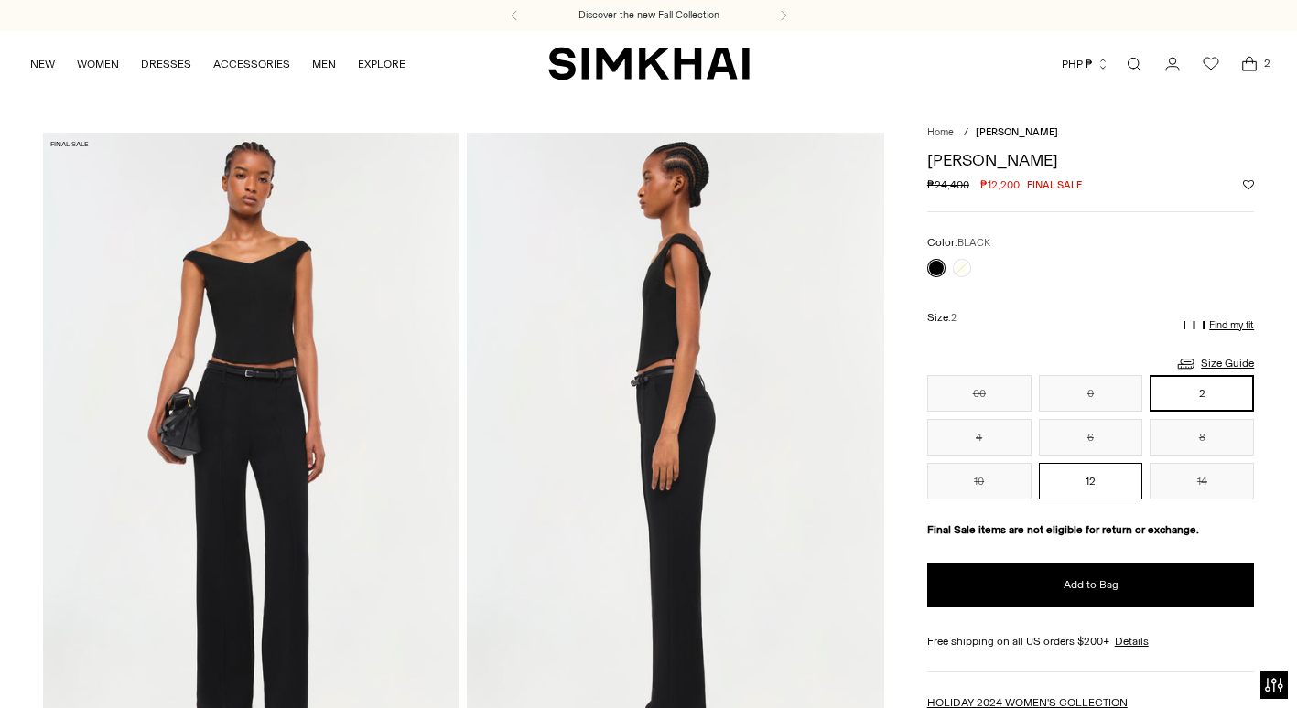
click at [1092, 471] on button "12" at bounding box center [1091, 481] width 104 height 37
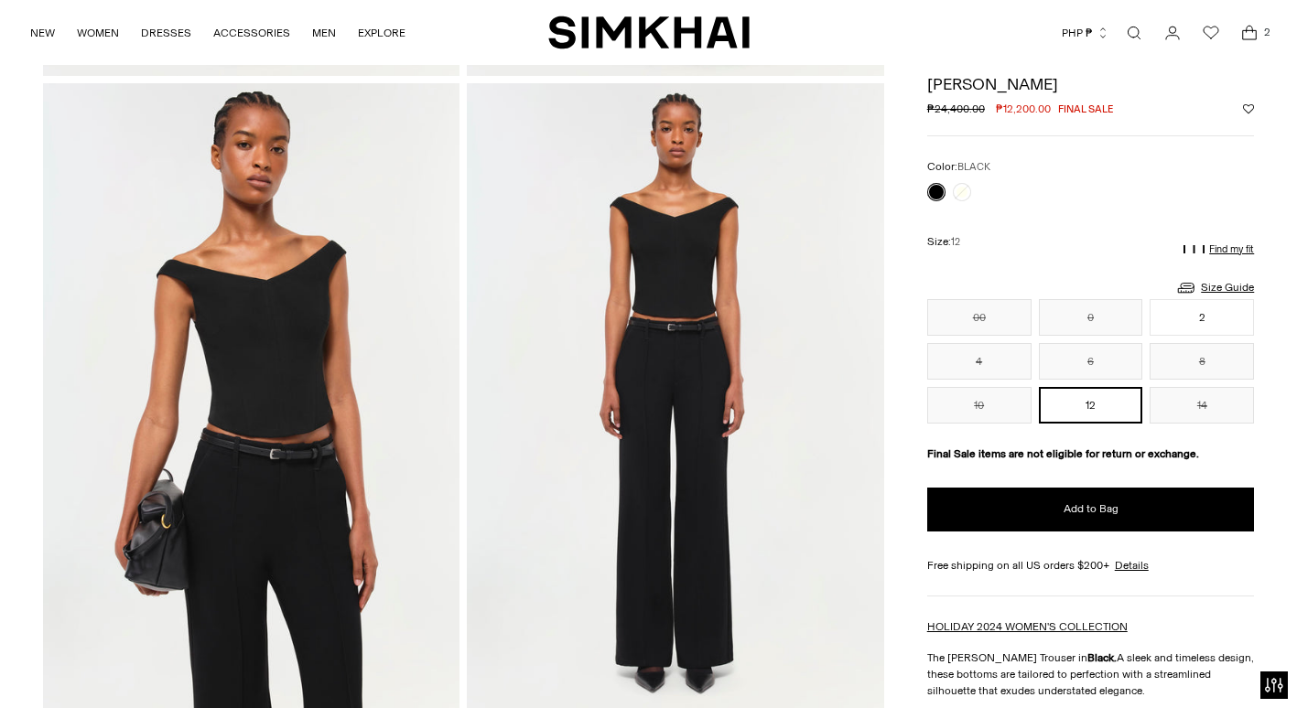
scroll to position [1295, 0]
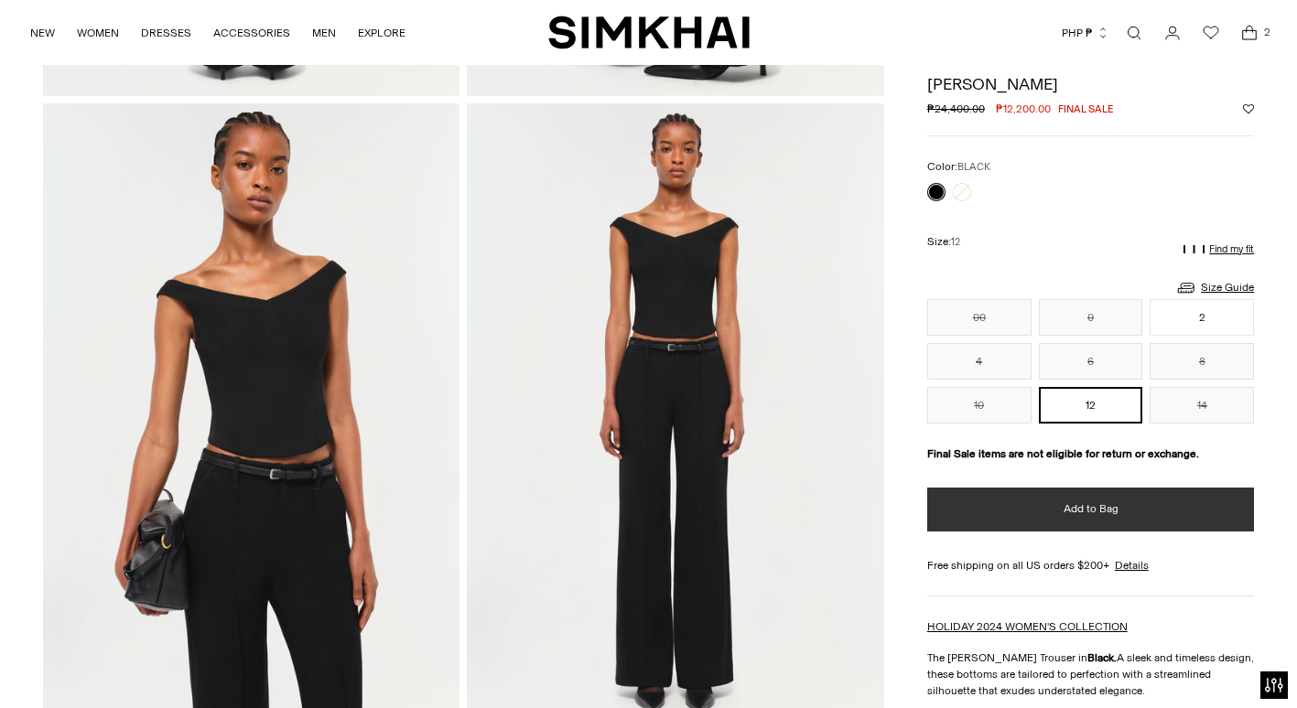
click at [1096, 495] on button "Add to Bag" at bounding box center [1091, 510] width 328 height 44
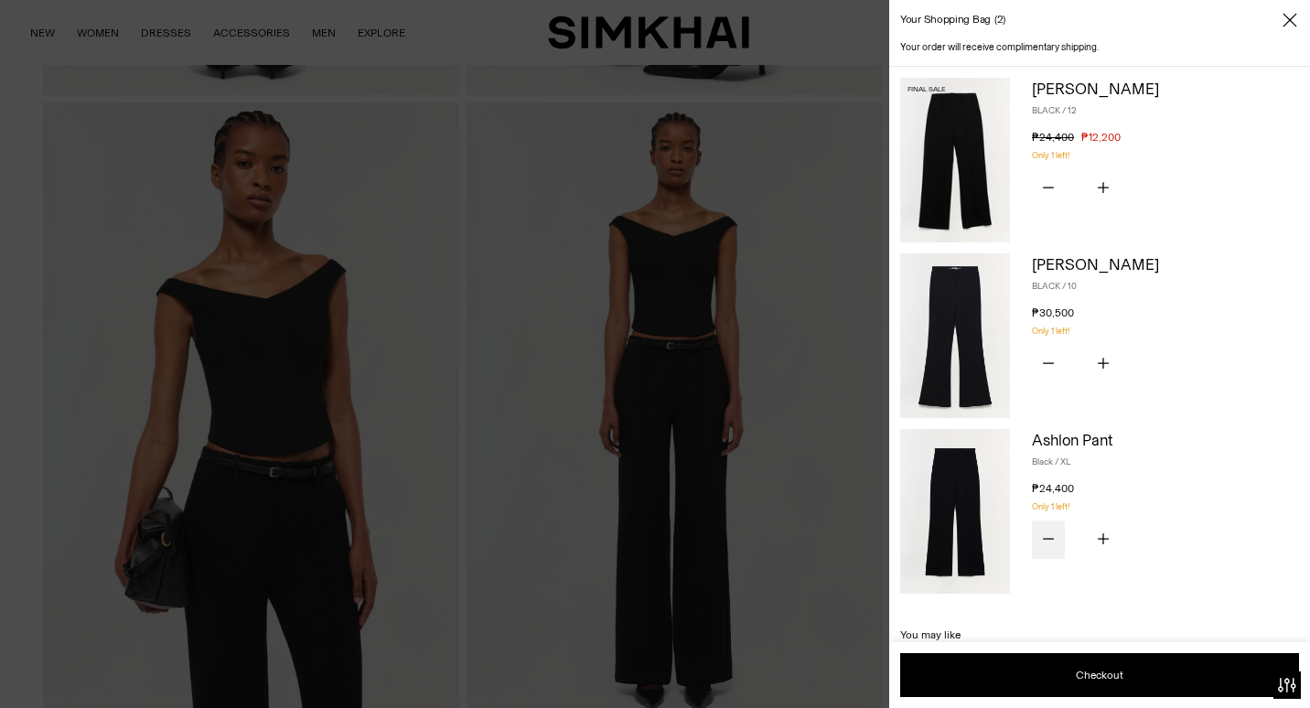
click at [1049, 534] on icon "Subtract product quantity" at bounding box center [1048, 538] width 11 height 11
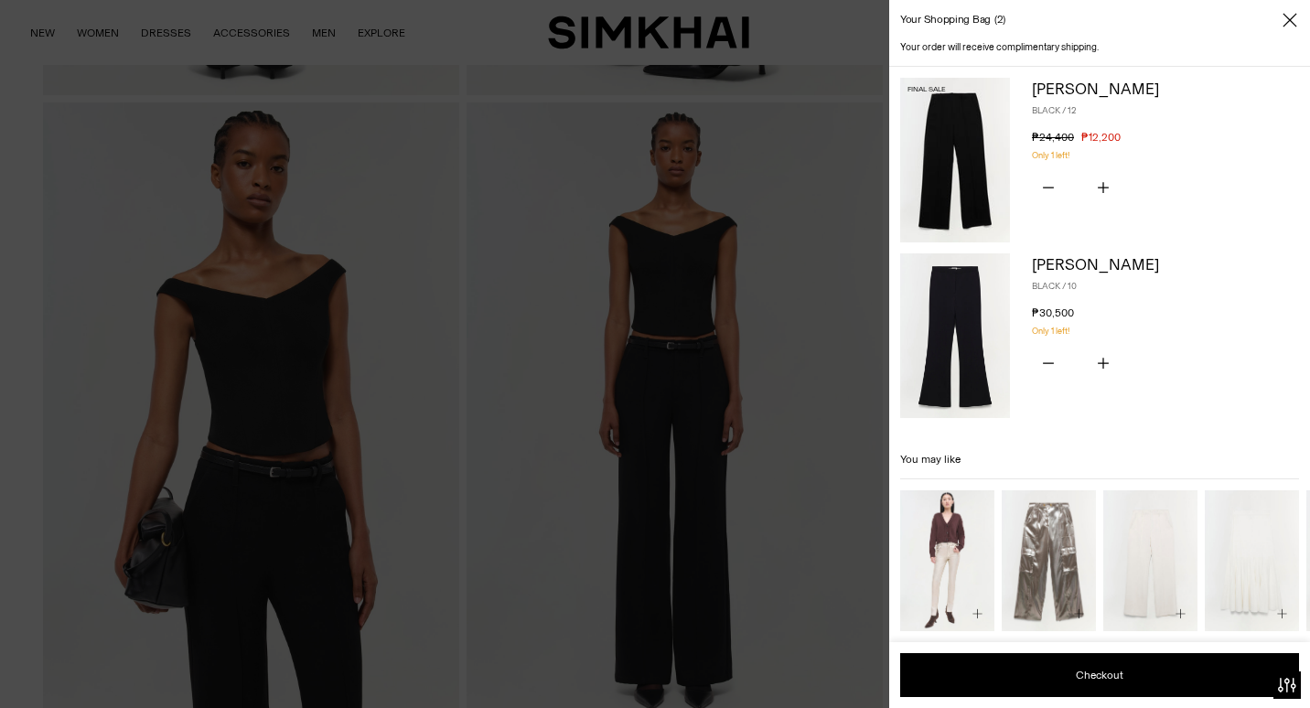
click at [1165, 205] on div "Ansel Trouser BLACK / 12 ₱24,400 ₱12,200 Unit price / per You have the maximum …" at bounding box center [1165, 160] width 267 height 165
click at [769, 378] on div at bounding box center [655, 354] width 1310 height 708
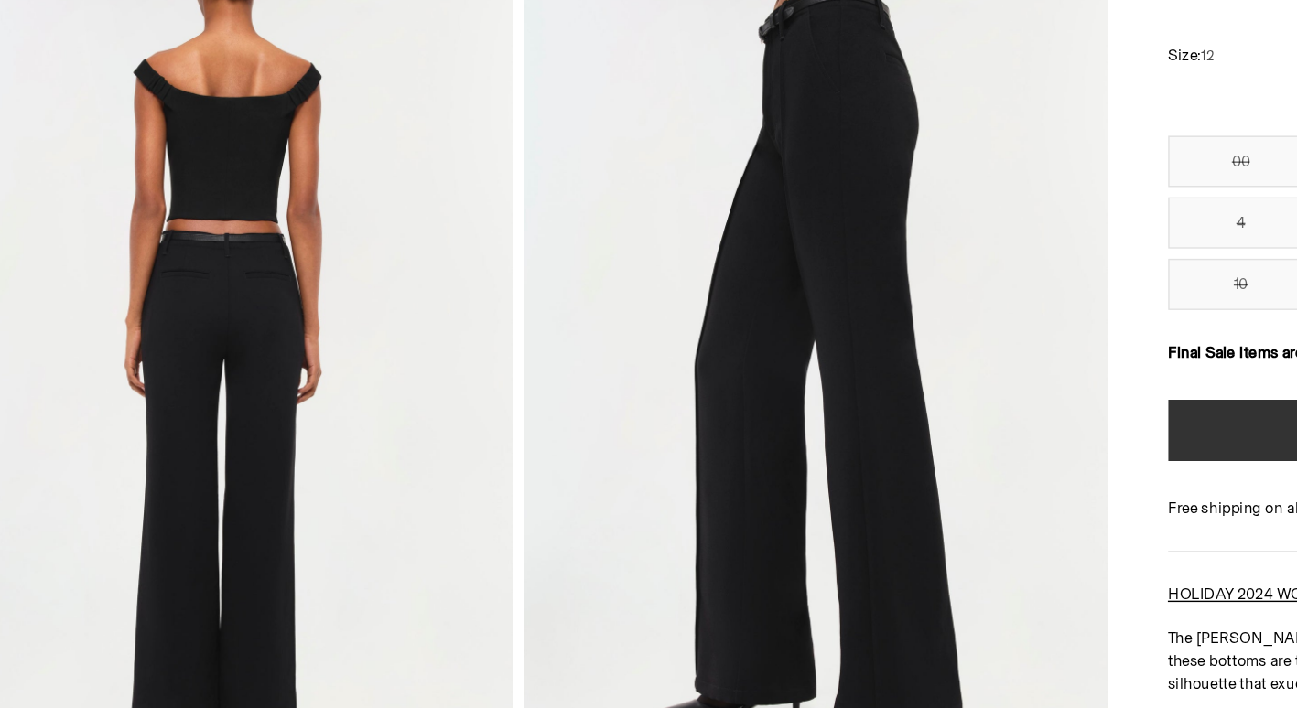
scroll to position [634, 0]
